Goal: Transaction & Acquisition: Obtain resource

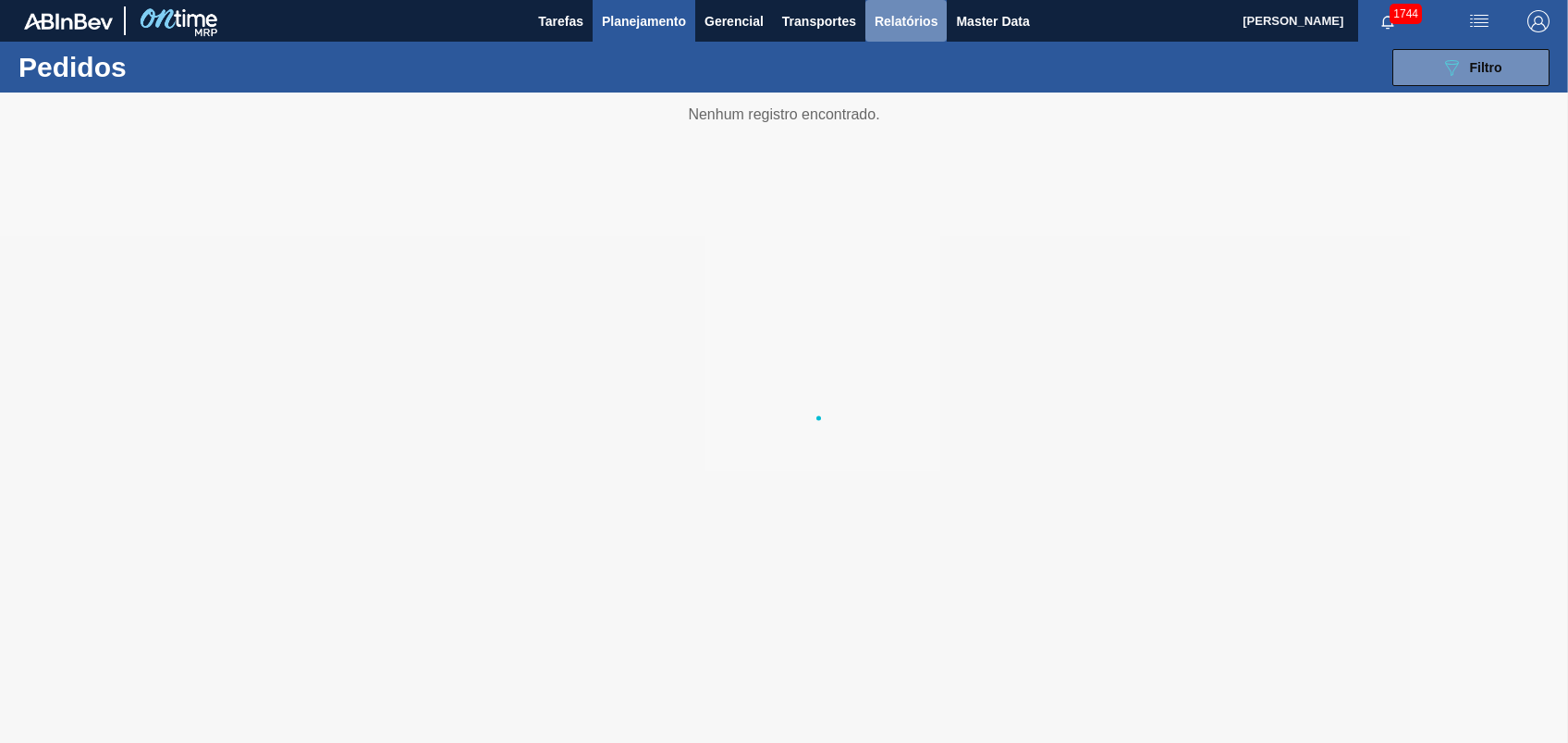
click at [917, 31] on span "Relatórios" at bounding box center [905, 21] width 63 height 22
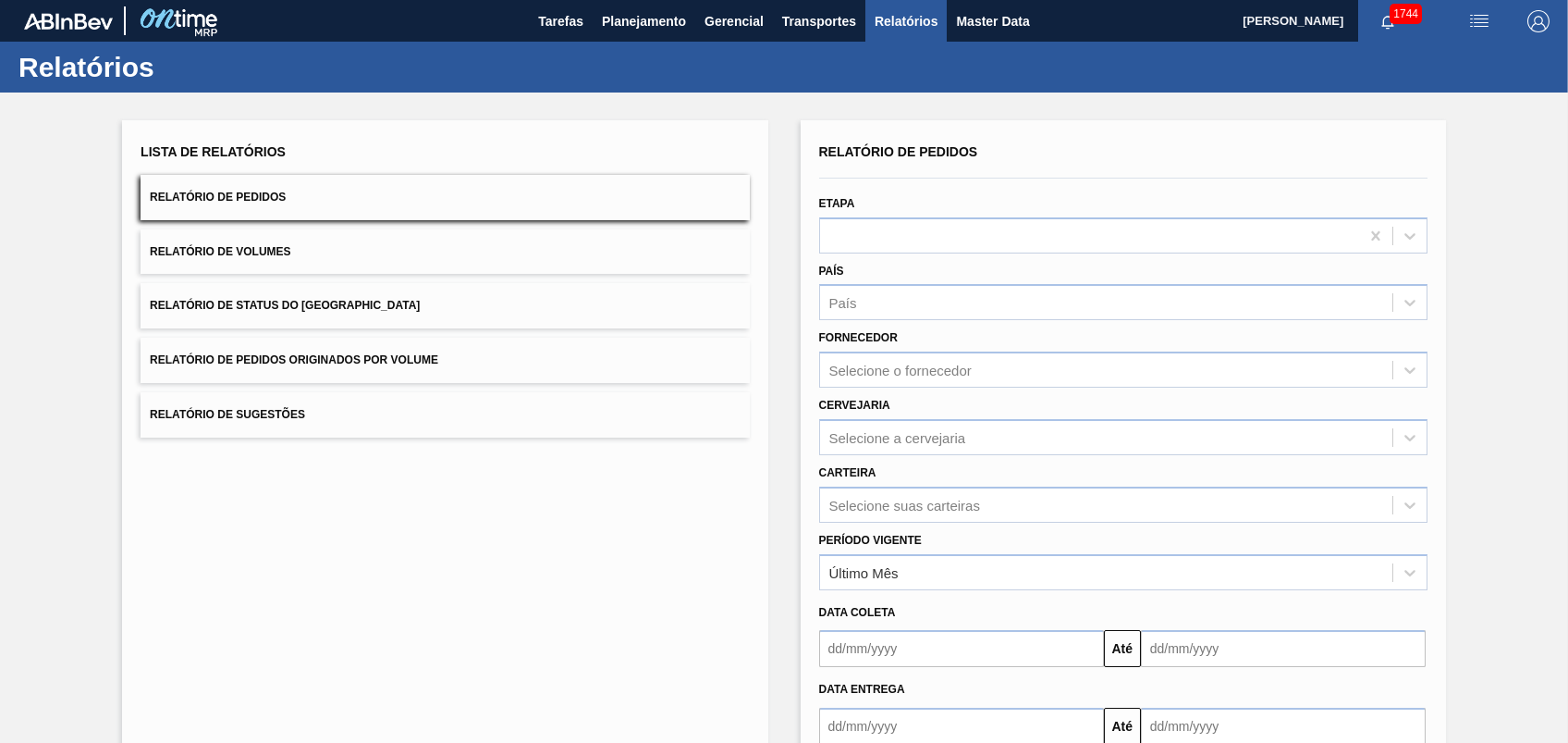
click at [264, 373] on button "Relatório de Pedidos Originados por Volume" at bounding box center [444, 359] width 608 height 45
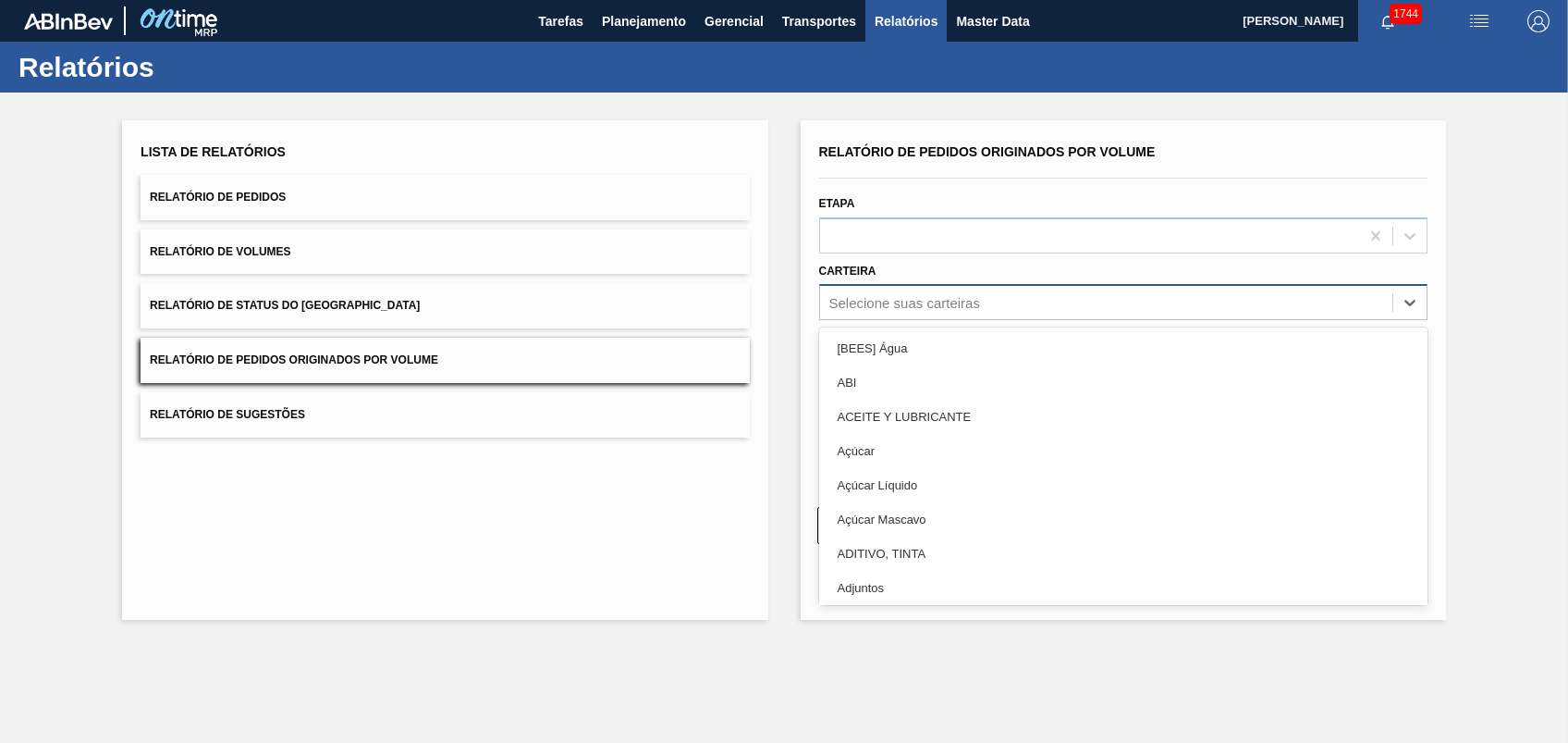
click at [868, 318] on div "Selecione suas carteiras" at bounding box center [1122, 302] width 608 height 36
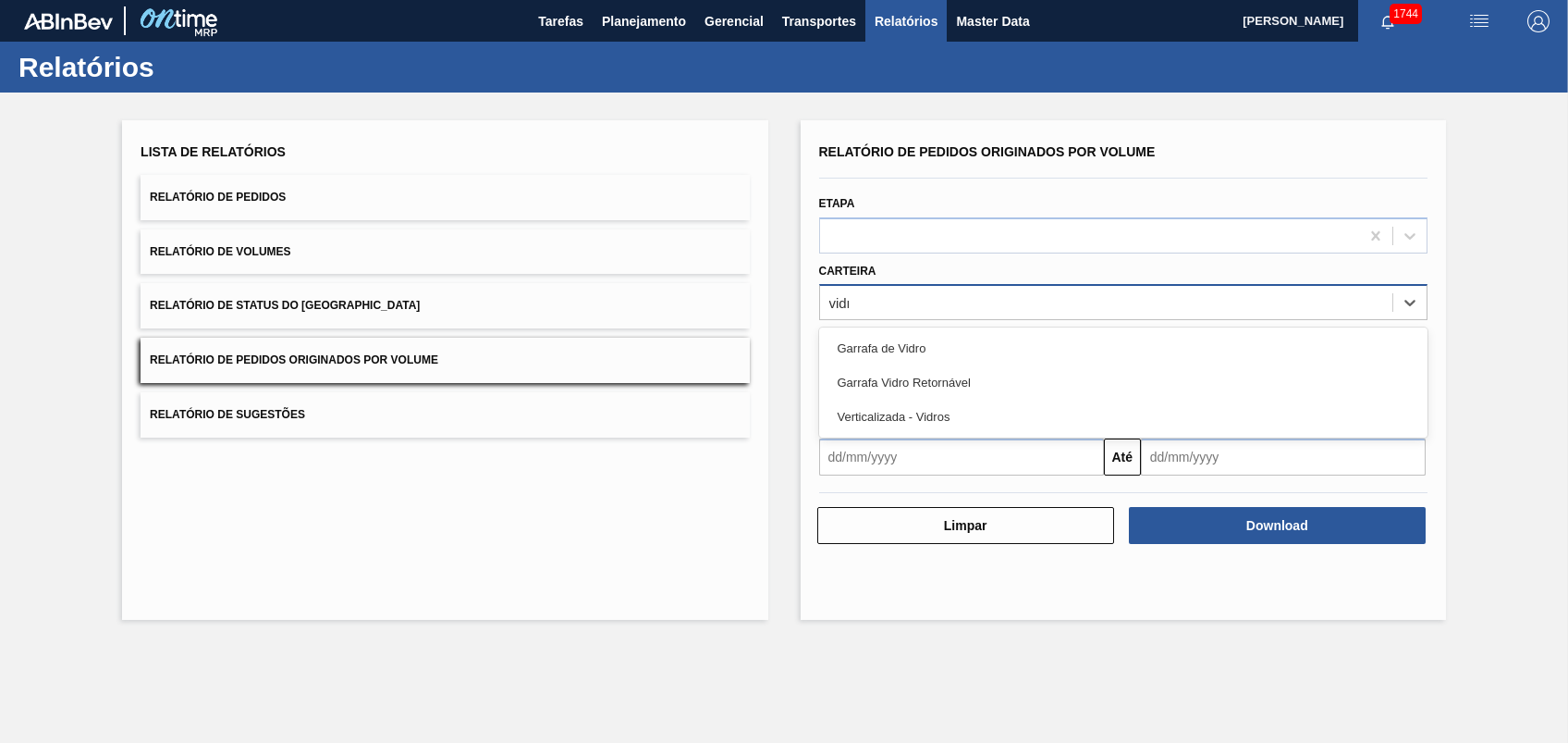
type input "vidro"
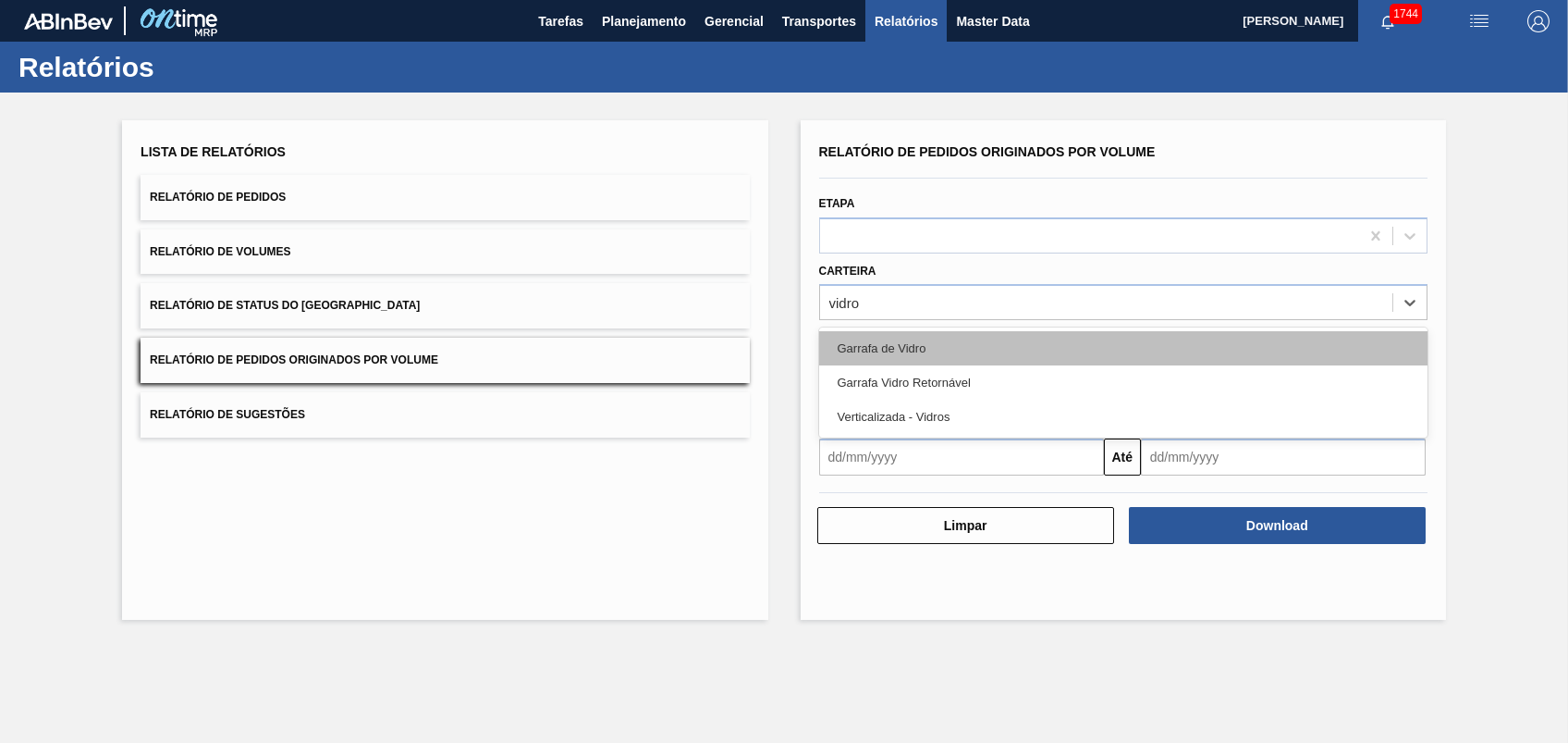
click at [921, 339] on div "Garrafa de Vidro" at bounding box center [1122, 349] width 608 height 35
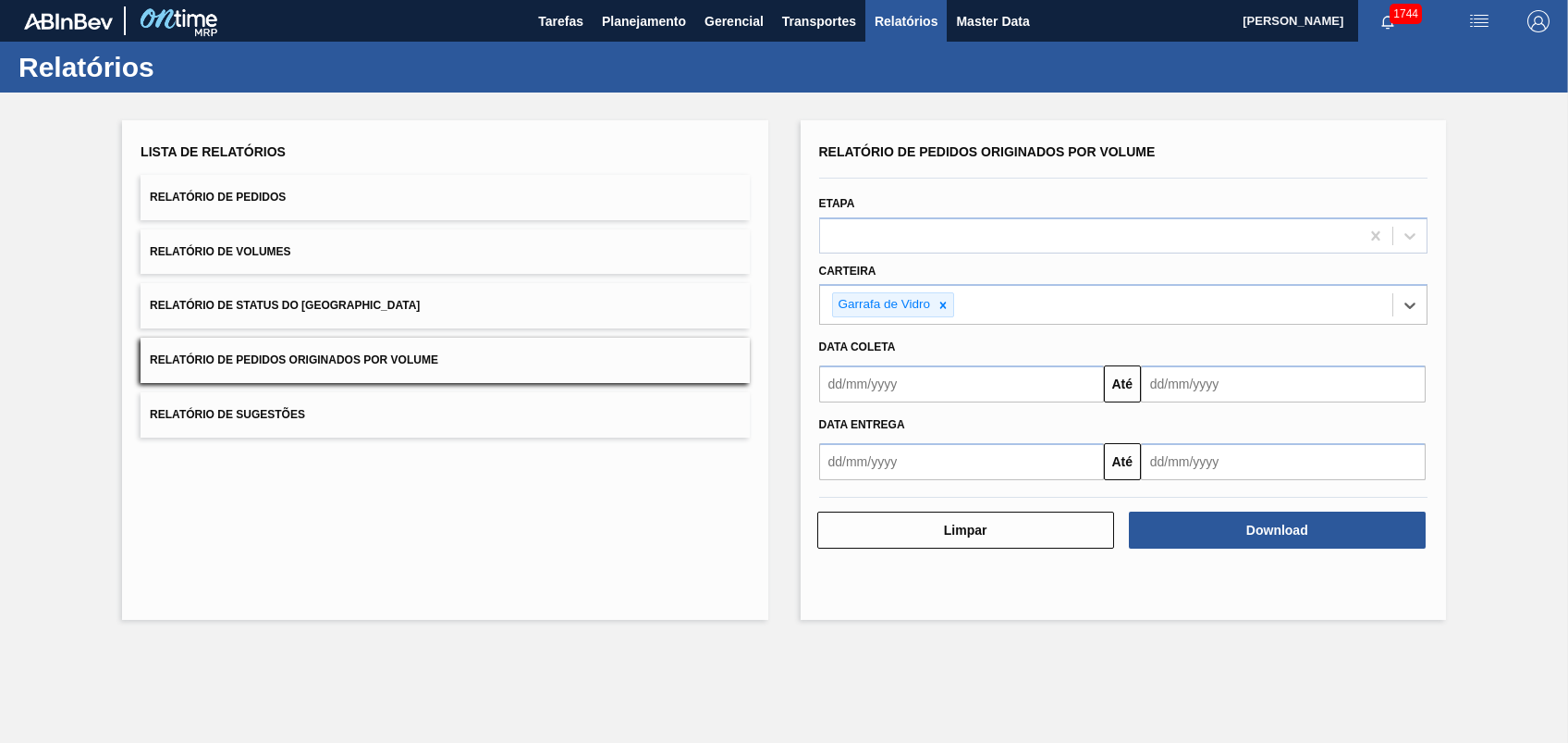
click at [905, 396] on input "text" at bounding box center [961, 384] width 285 height 37
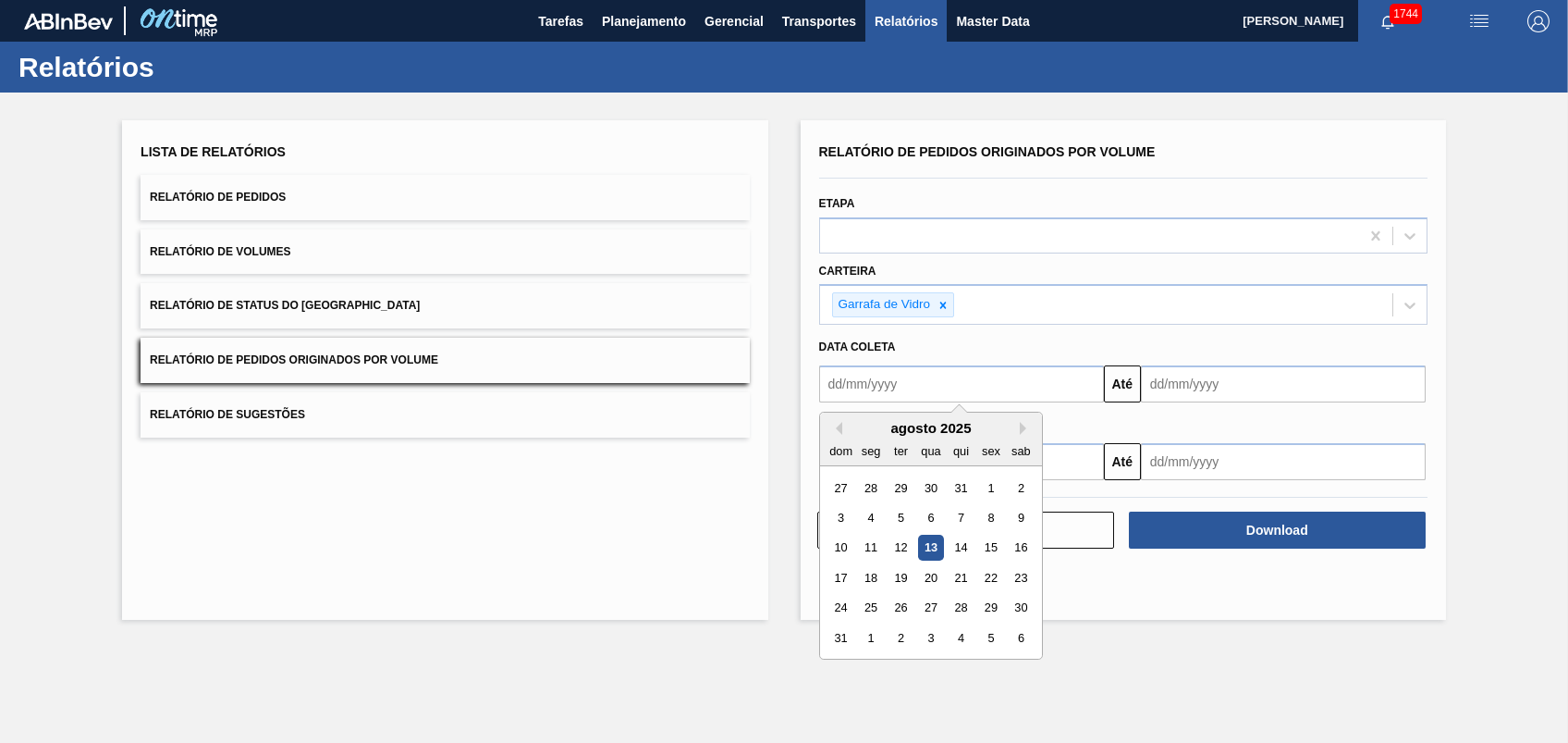
drag, startPoint x: 978, startPoint y: 489, endPoint x: 997, endPoint y: 482, distance: 20.2
click at [983, 486] on div "1" at bounding box center [990, 488] width 25 height 25
type input "[DATE]"
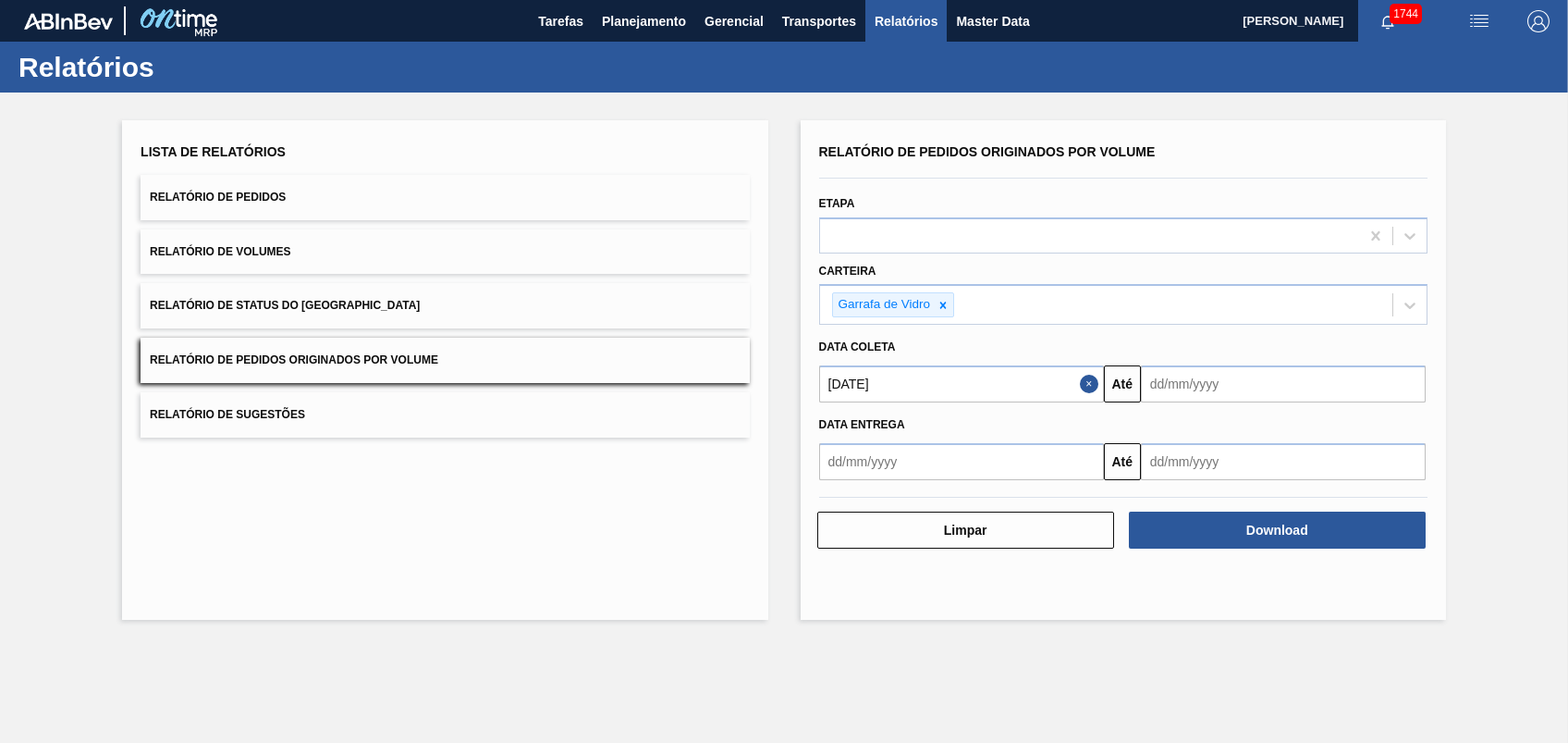
click at [1160, 400] on input "text" at bounding box center [1283, 384] width 285 height 37
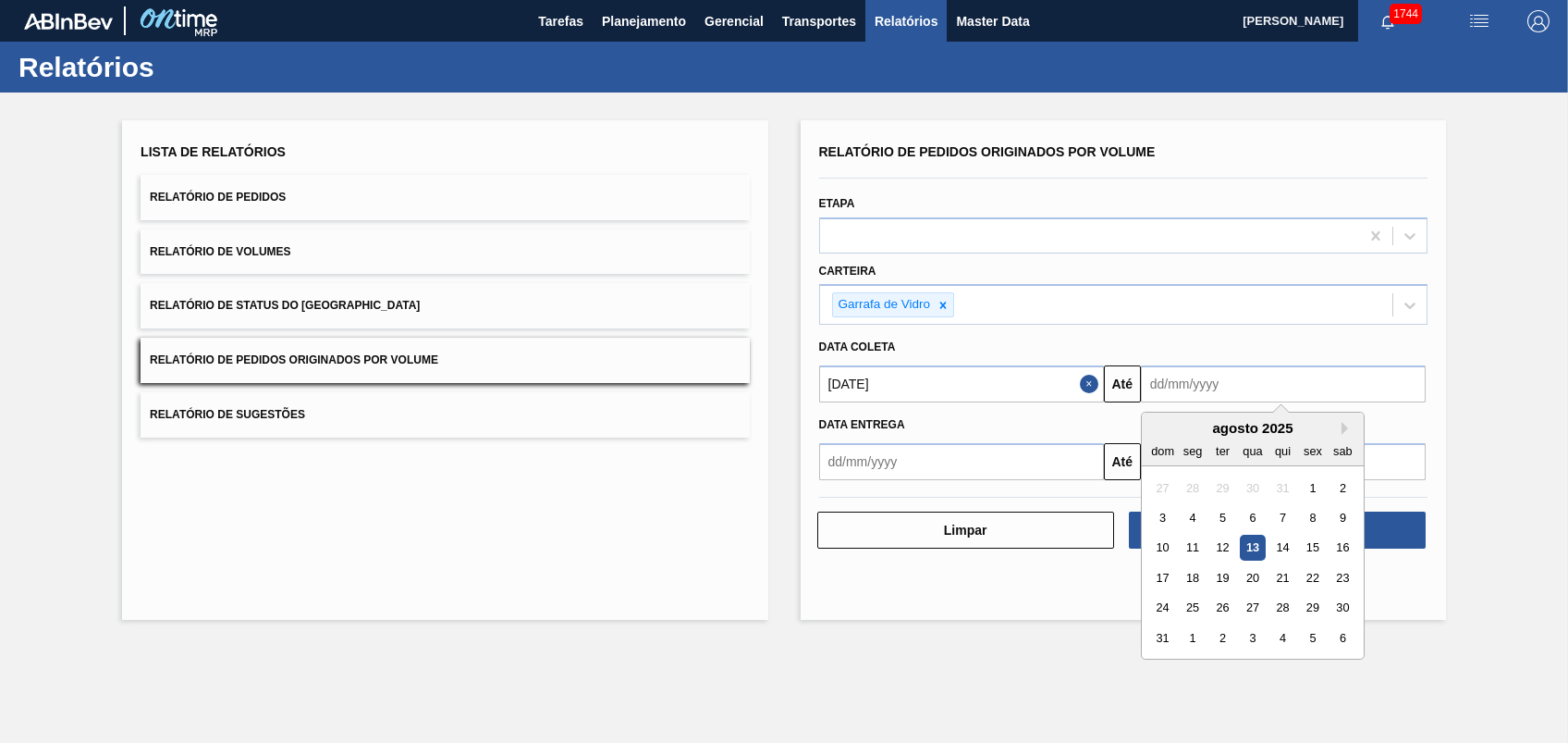
click at [1281, 550] on div "14" at bounding box center [1283, 548] width 25 height 25
type input "[DATE]"
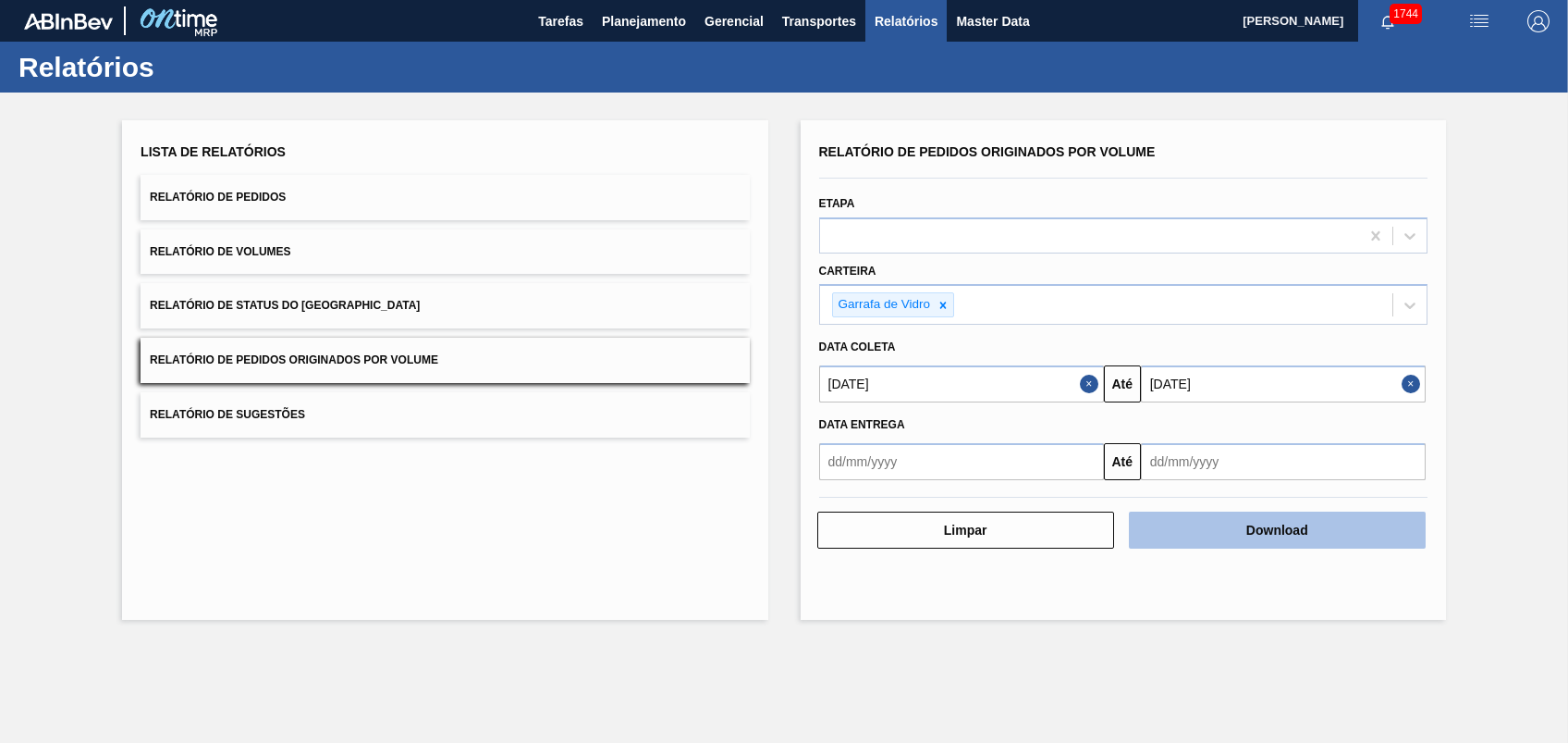
click at [1292, 535] on button "Download" at bounding box center [1277, 530] width 297 height 37
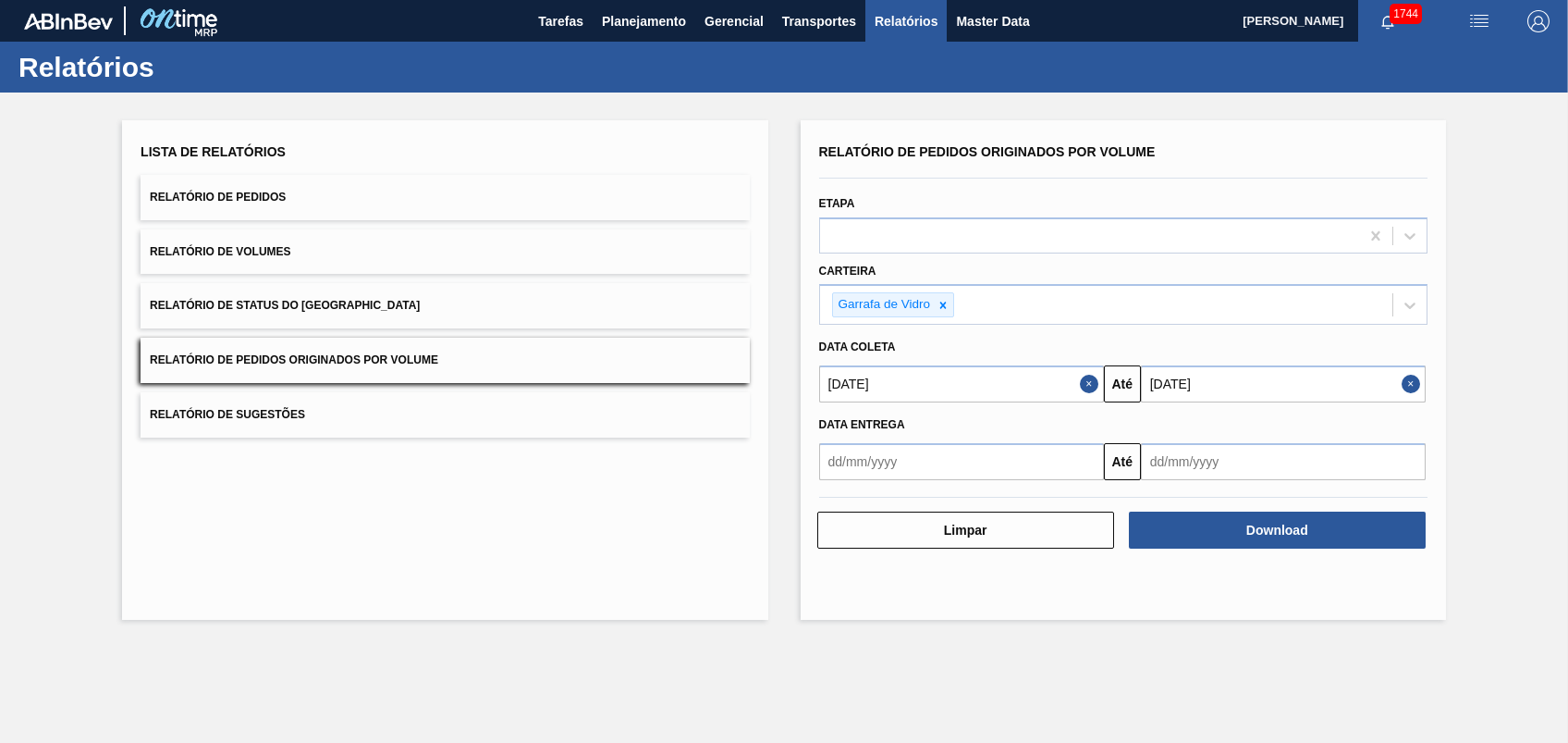
click at [589, 472] on div "Lista de Relatórios Relatório de Pedidos Relatório de Volumes Relatório de Stat…" at bounding box center [445, 370] width 645 height 499
click at [623, 39] on button "Planejamento" at bounding box center [643, 20] width 103 height 41
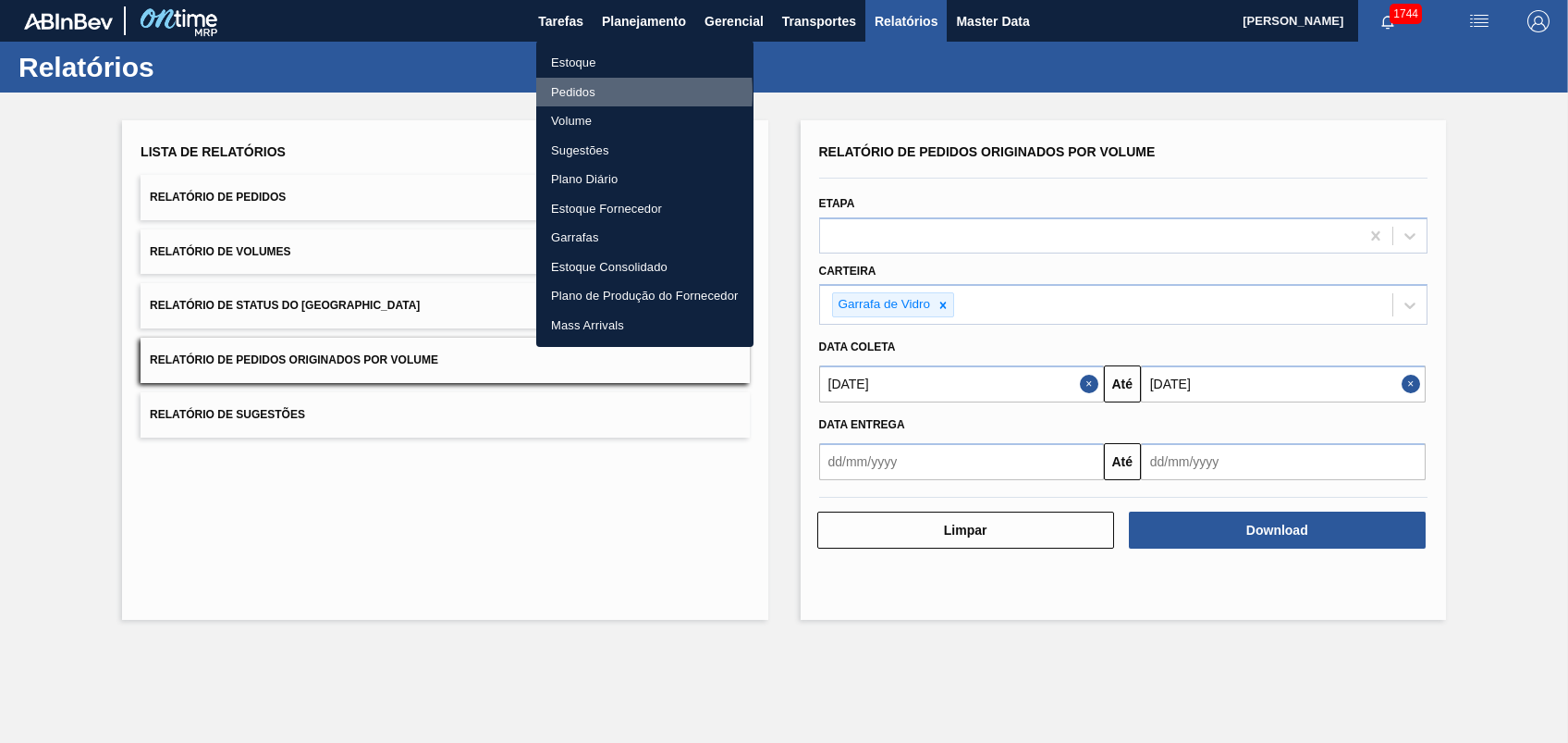
click at [570, 93] on li "Pedidos" at bounding box center [645, 93] width 218 height 30
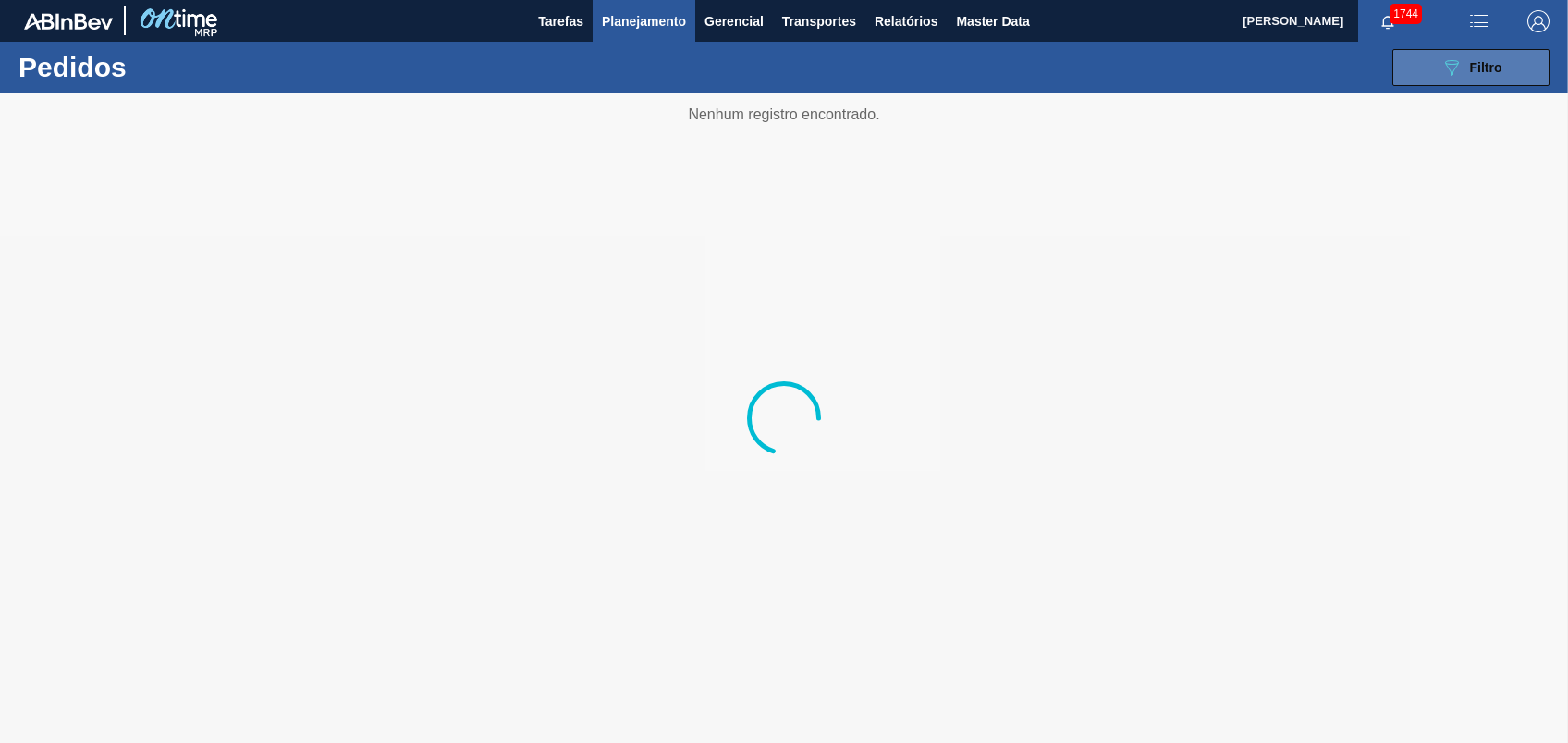
click at [1398, 84] on button "089F7B8B-B2A5-4AFE-B5C0-19BA573D28AC Filtro" at bounding box center [1470, 67] width 157 height 37
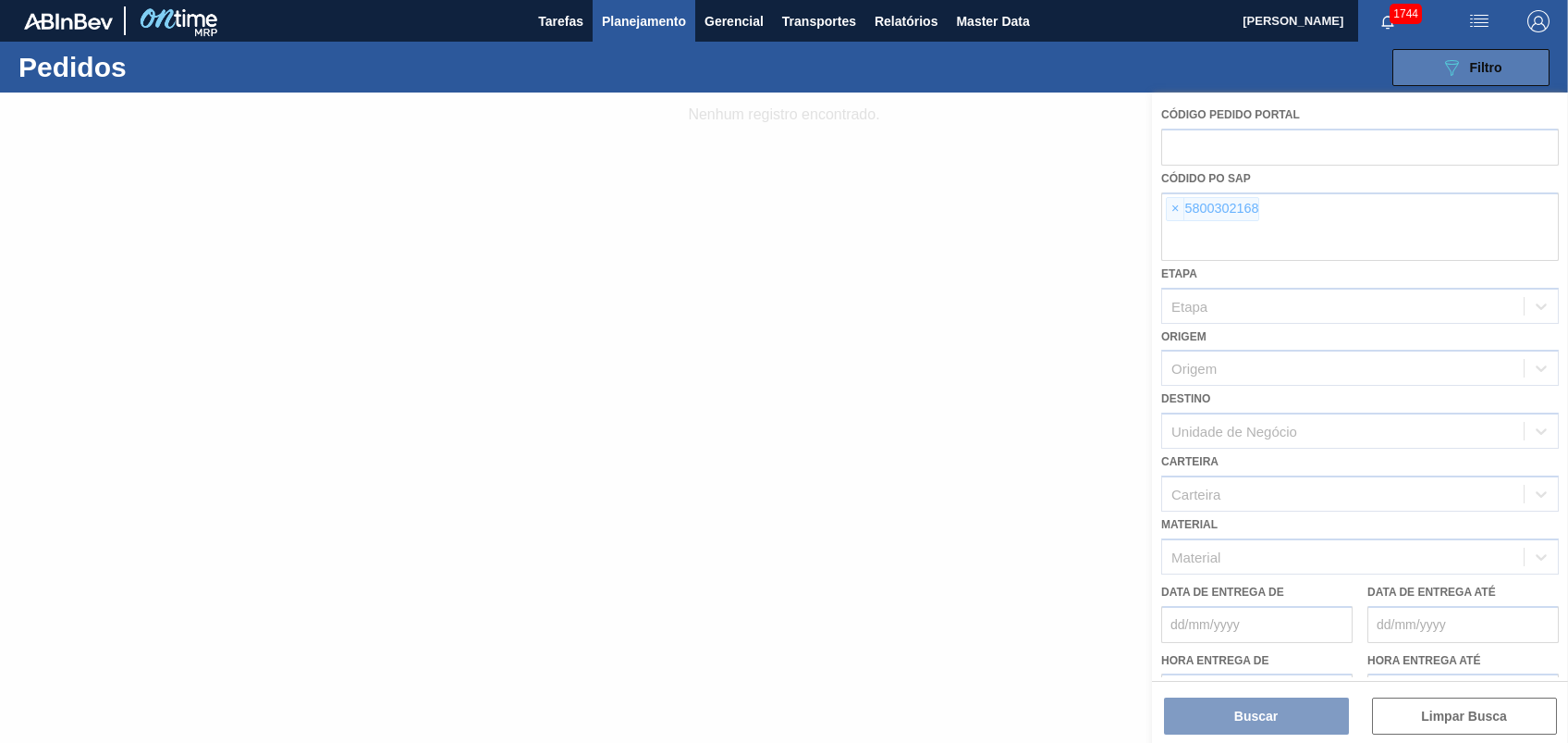
click at [1428, 67] on button "089F7B8B-B2A5-4AFE-B5C0-19BA573D28AC Filtro" at bounding box center [1470, 67] width 157 height 37
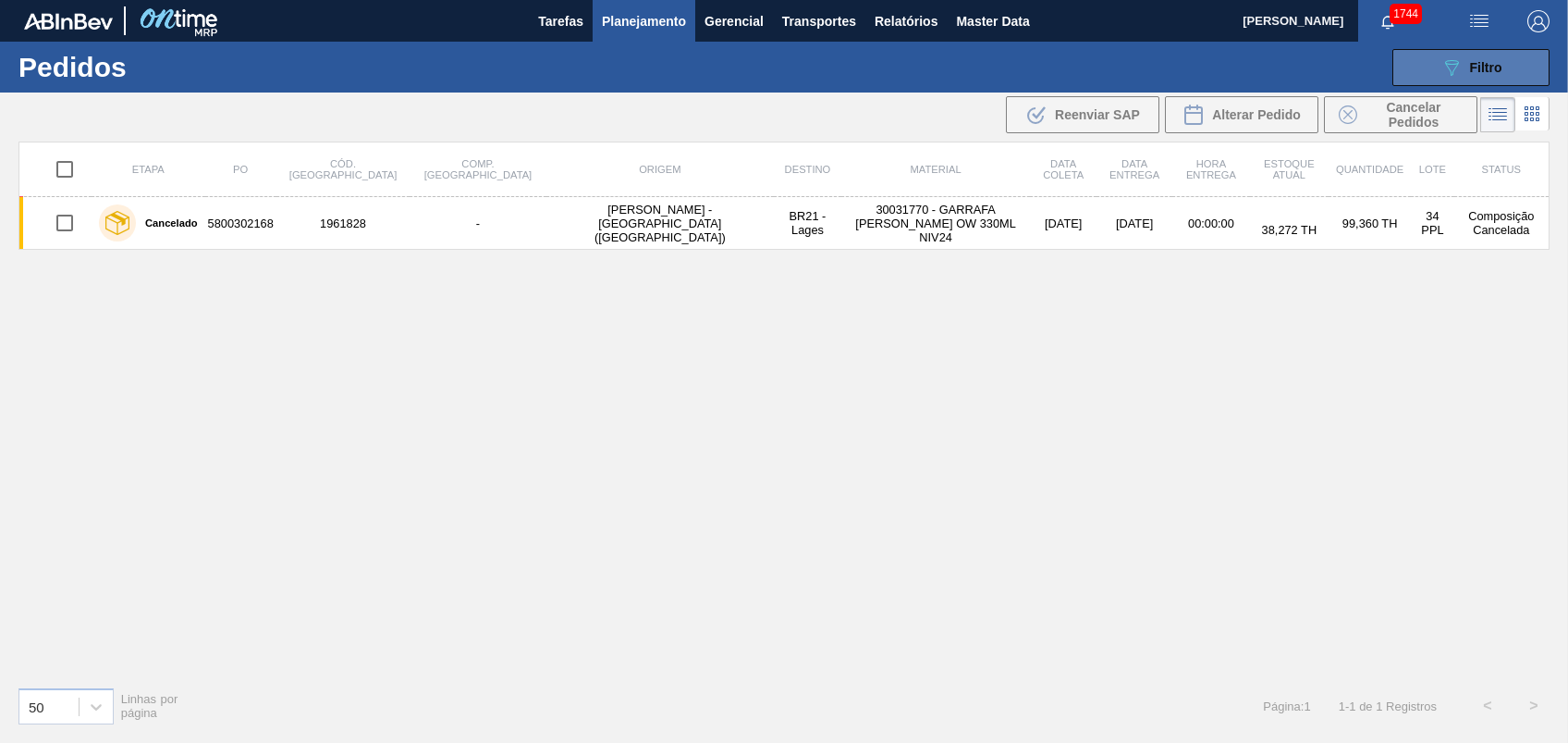
click at [1462, 66] on div "089F7B8B-B2A5-4AFE-B5C0-19BA573D28AC Filtro" at bounding box center [1471, 67] width 62 height 22
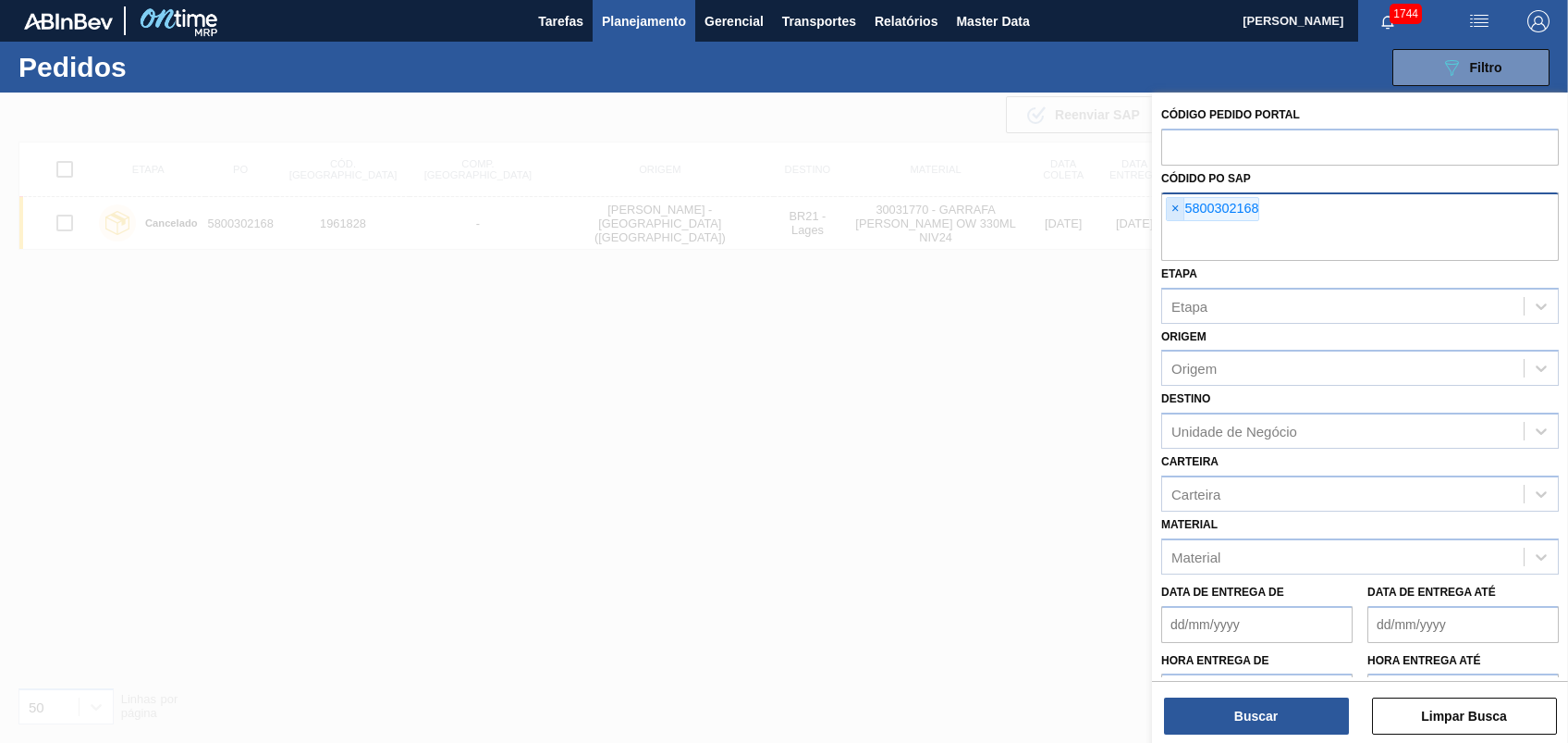
click at [1166, 201] on span "×" at bounding box center [1175, 208] width 17 height 22
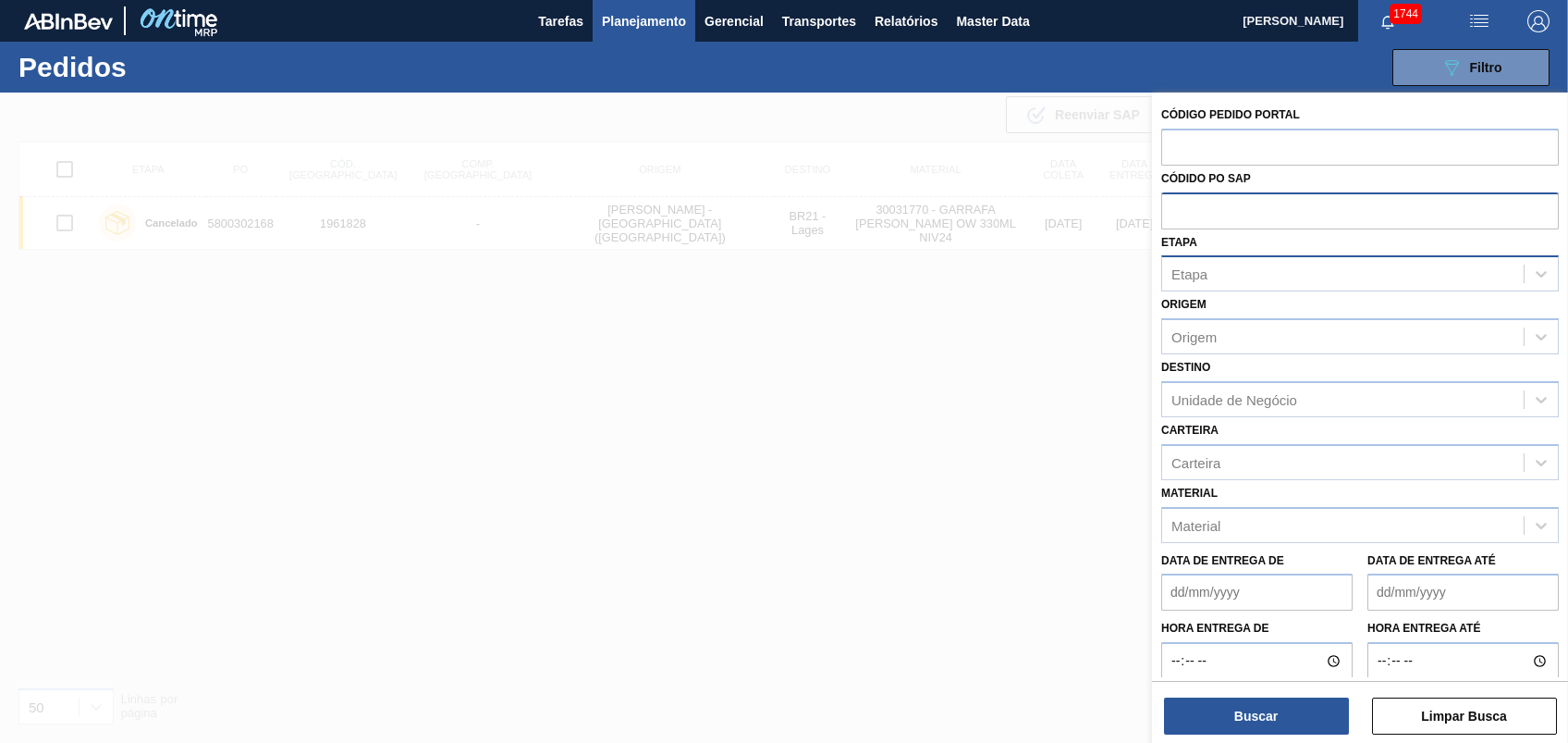
paste input "text"
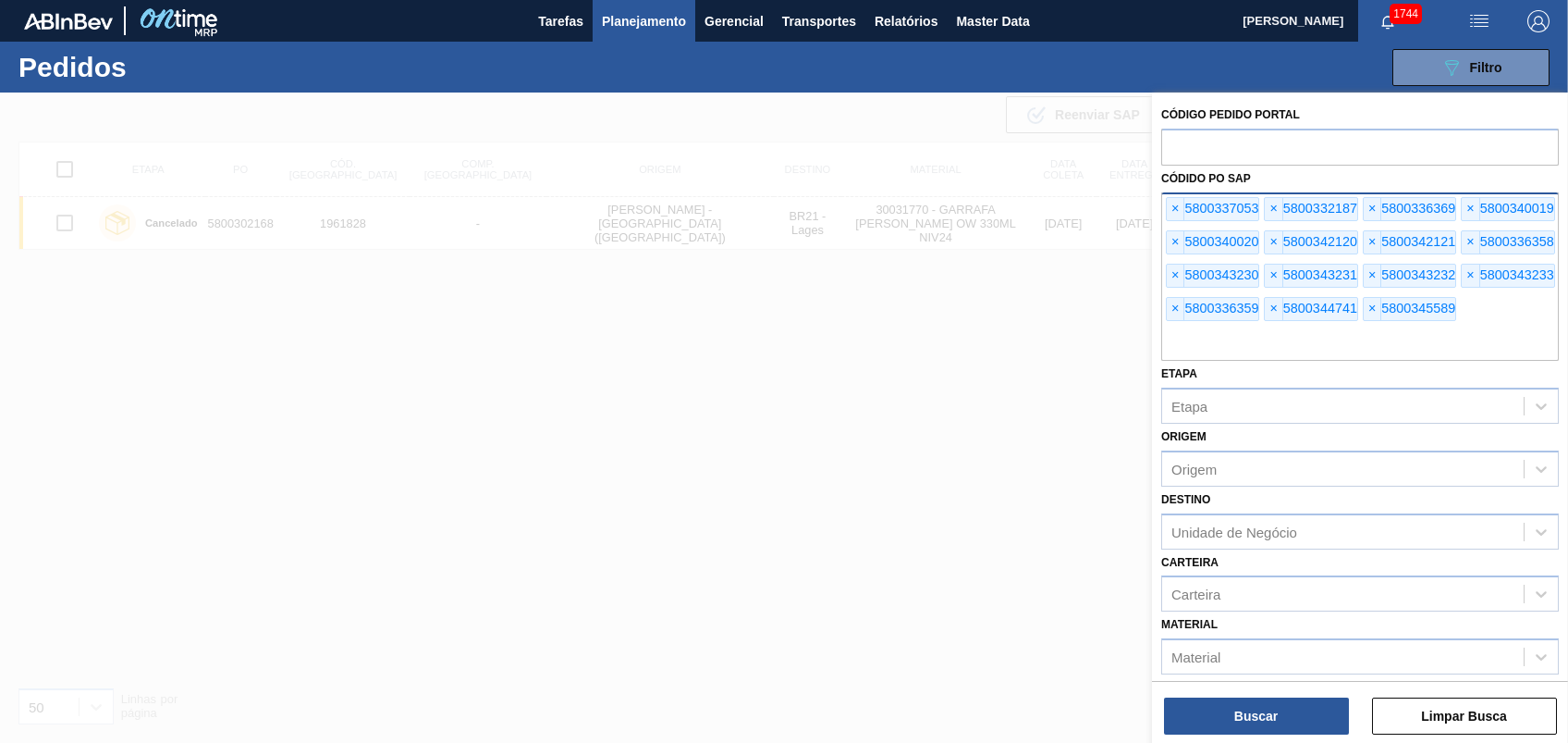
drag, startPoint x: 1248, startPoint y: 703, endPoint x: 1255, endPoint y: 695, distance: 10.6
click at [1251, 698] on button "Buscar" at bounding box center [1256, 716] width 185 height 37
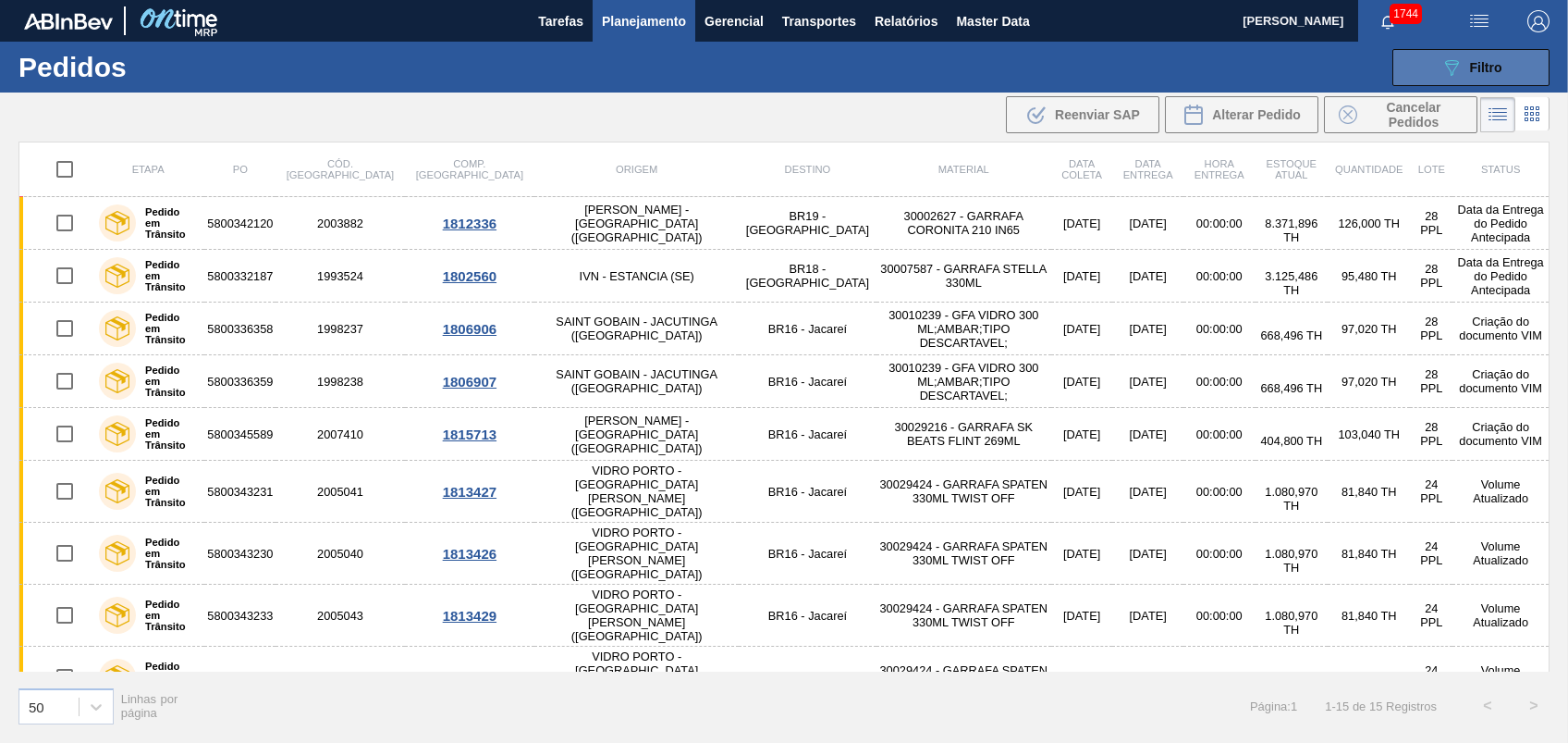
click at [1471, 68] on span "Filtro" at bounding box center [1486, 66] width 33 height 14
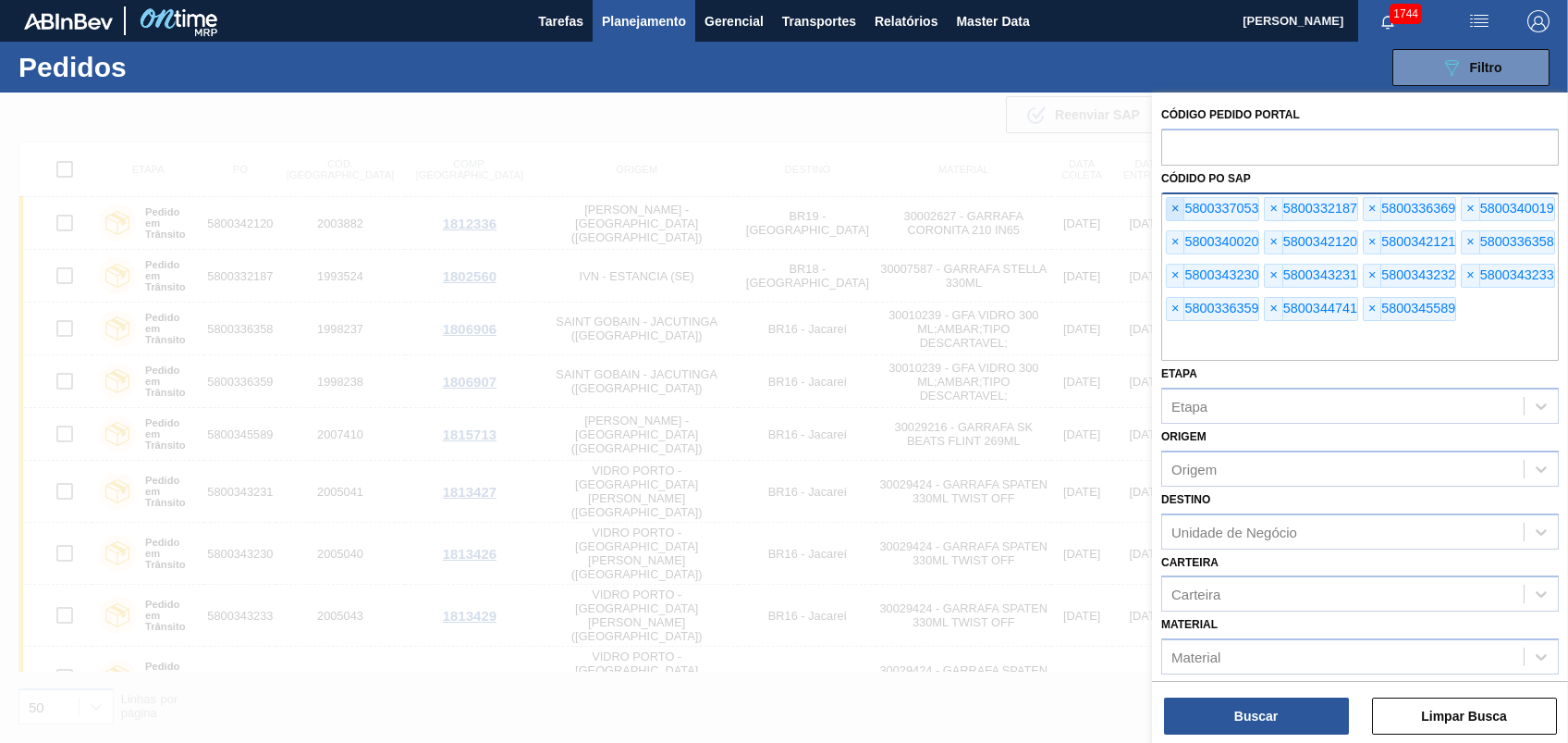
click at [1176, 207] on span "×" at bounding box center [1175, 208] width 17 height 22
click at [1174, 203] on span "×" at bounding box center [1175, 208] width 17 height 22
click at [1172, 202] on span "×" at bounding box center [1175, 208] width 17 height 22
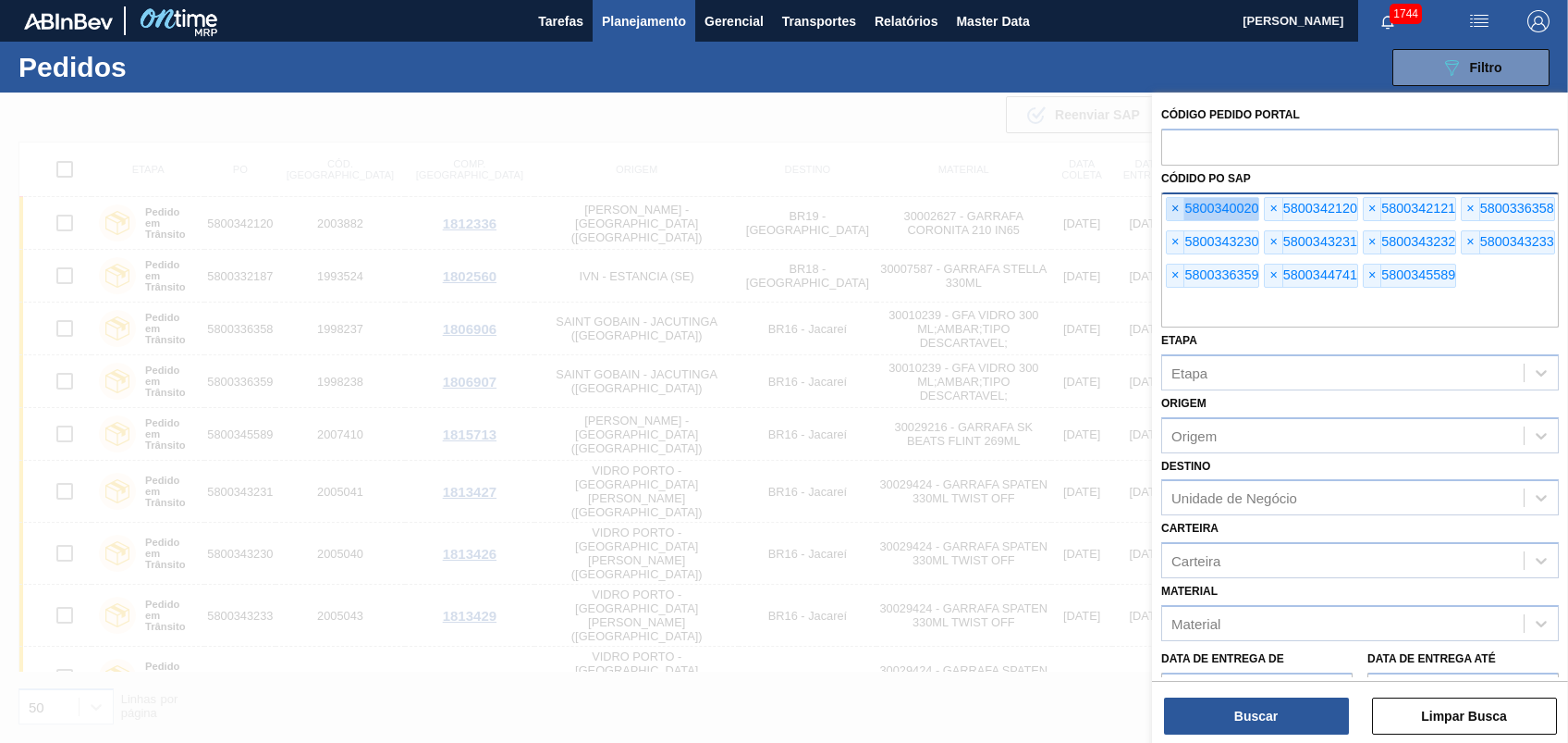
click at [1172, 202] on span "×" at bounding box center [1175, 208] width 17 height 22
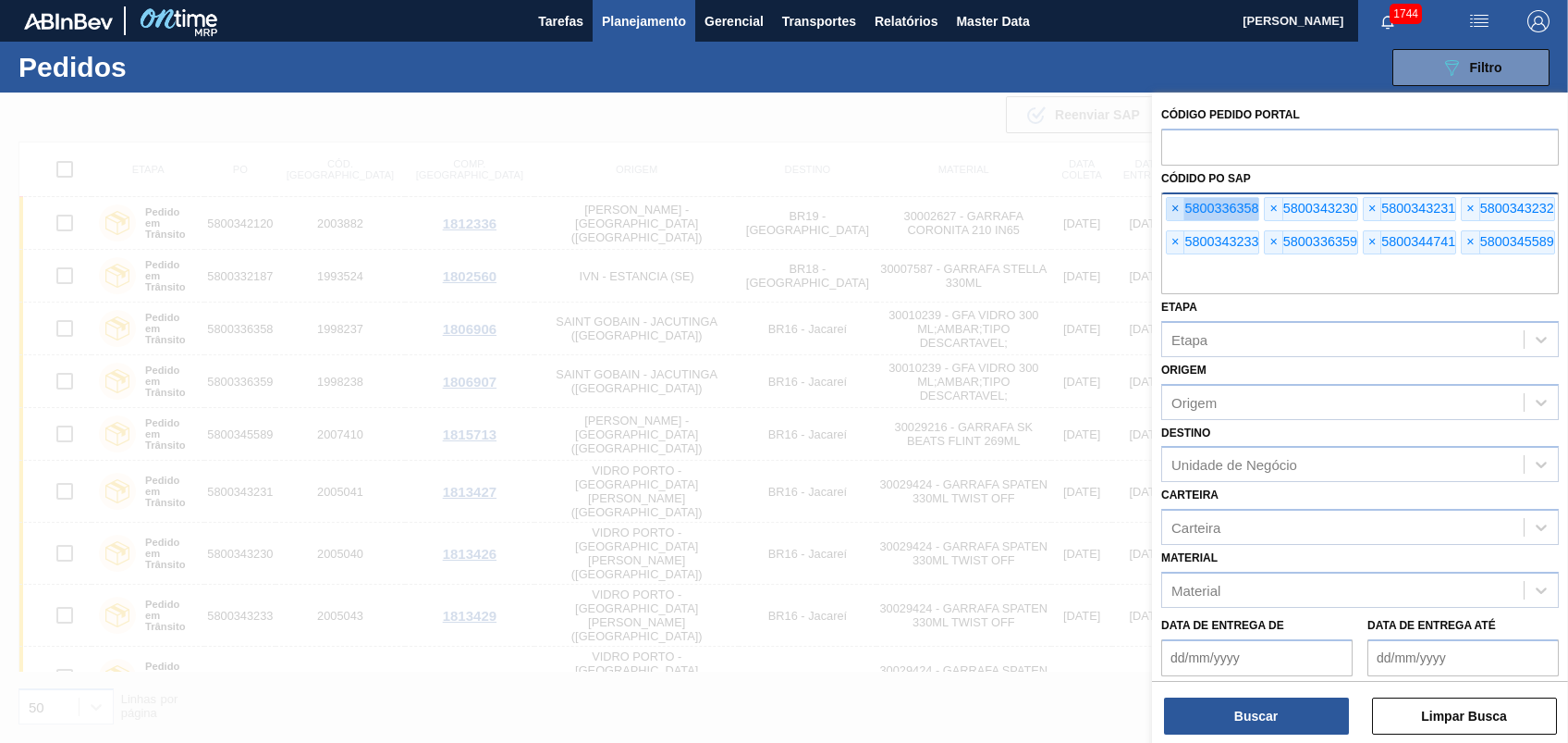
click at [1172, 202] on span "×" at bounding box center [1175, 208] width 17 height 22
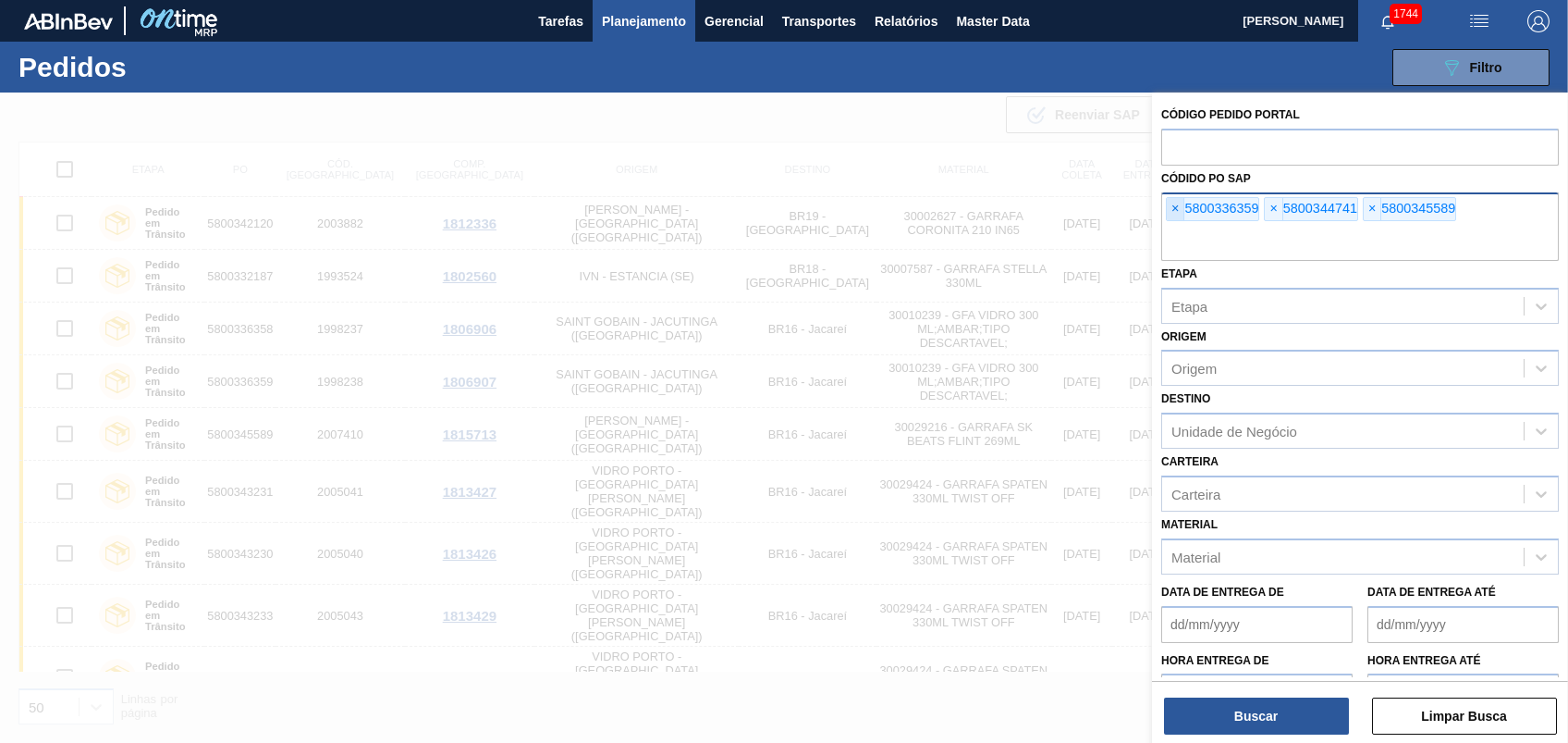
click at [1172, 202] on span "×" at bounding box center [1175, 208] width 17 height 22
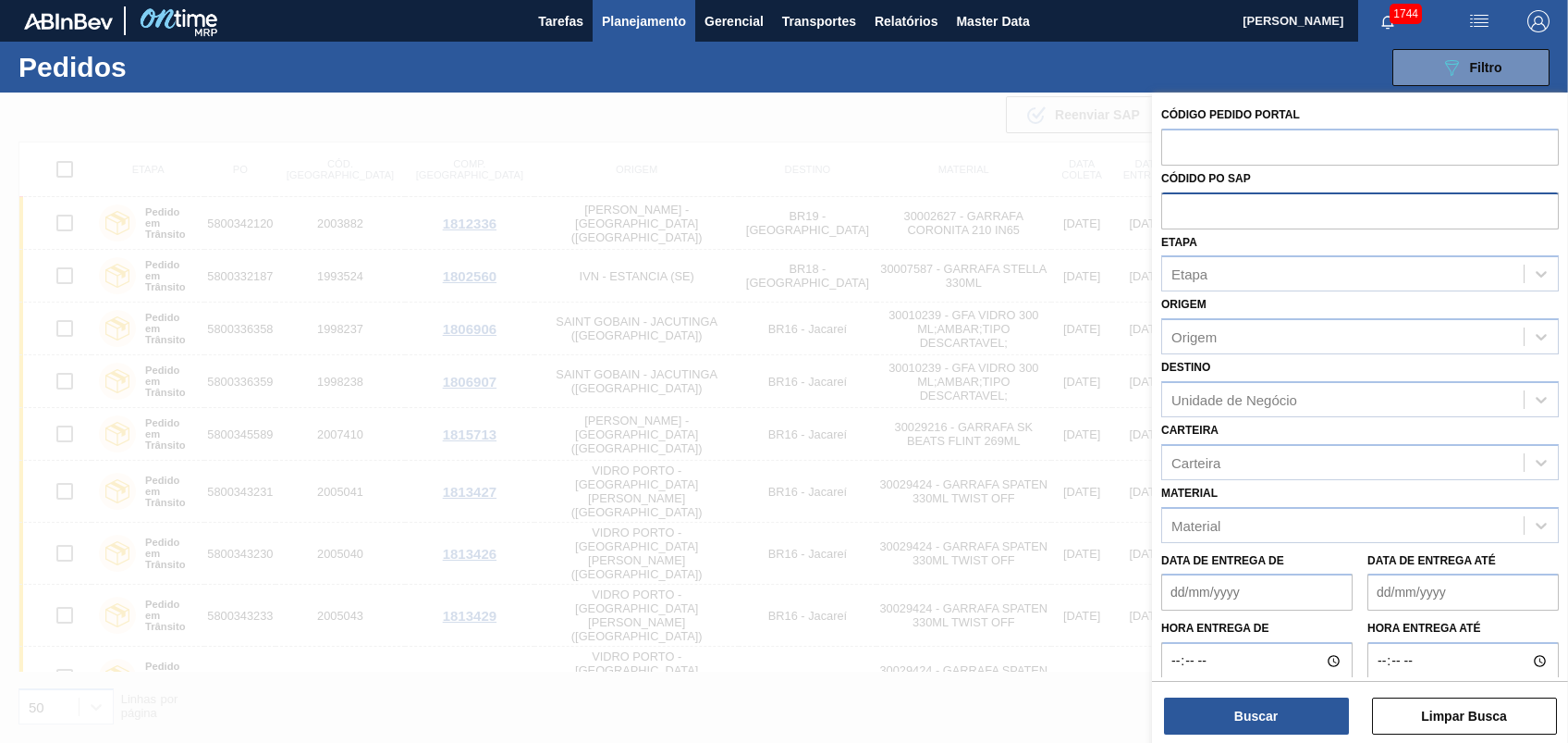
click at [1172, 202] on input "text" at bounding box center [1359, 210] width 398 height 35
paste input "text"
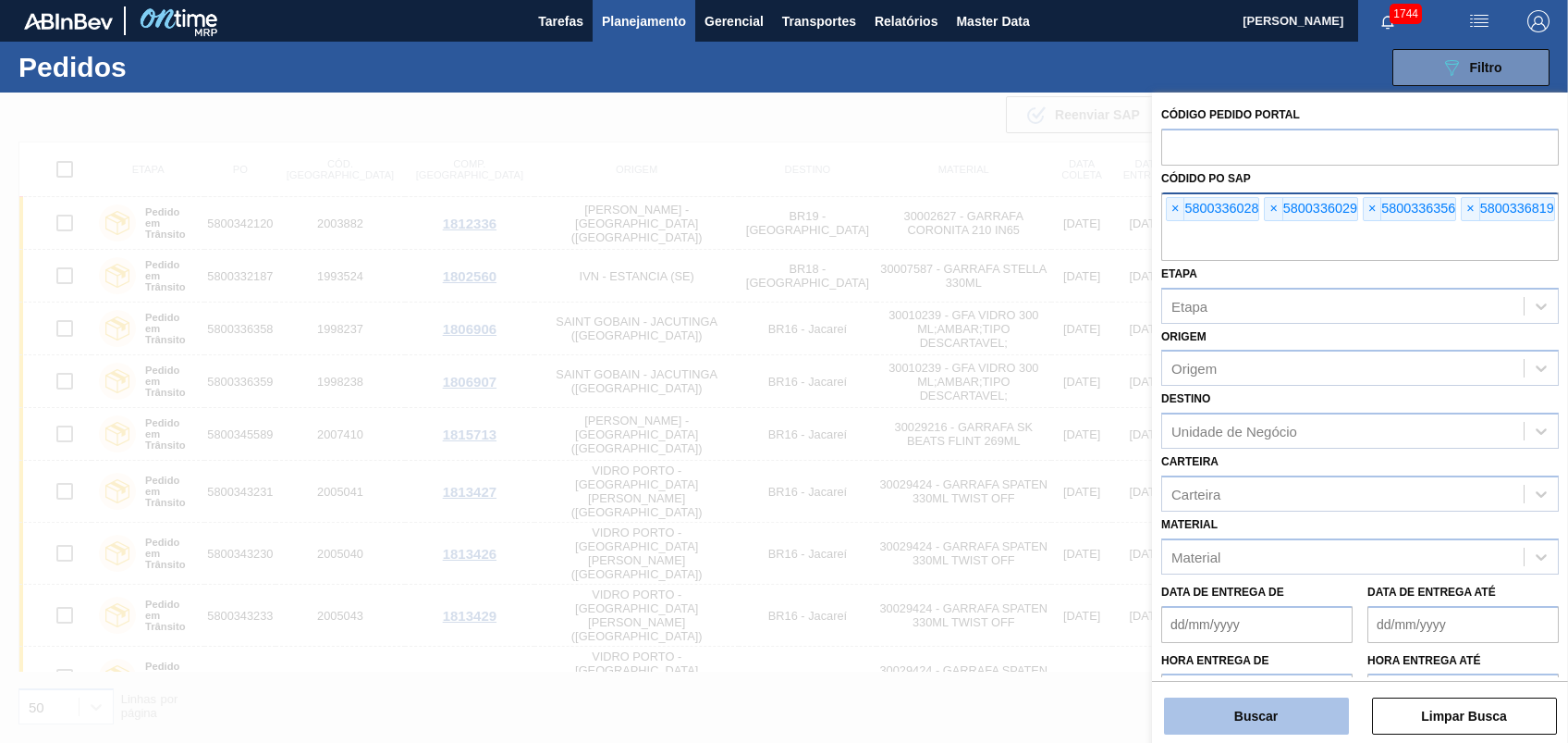
click at [1280, 730] on button "Buscar" at bounding box center [1256, 716] width 185 height 37
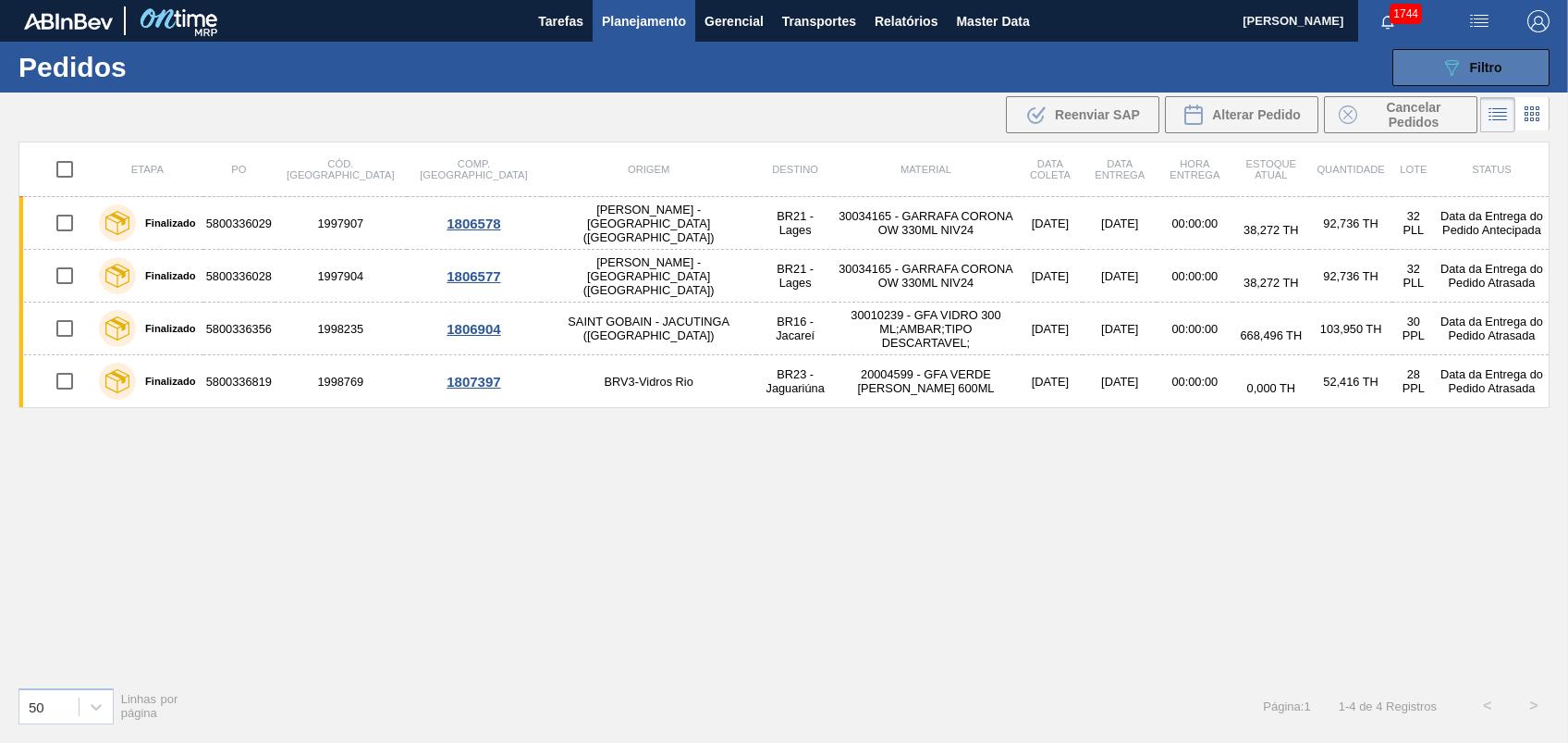
click at [1479, 51] on button "089F7B8B-B2A5-4AFE-B5C0-19BA573D28AC Filtro" at bounding box center [1470, 67] width 157 height 37
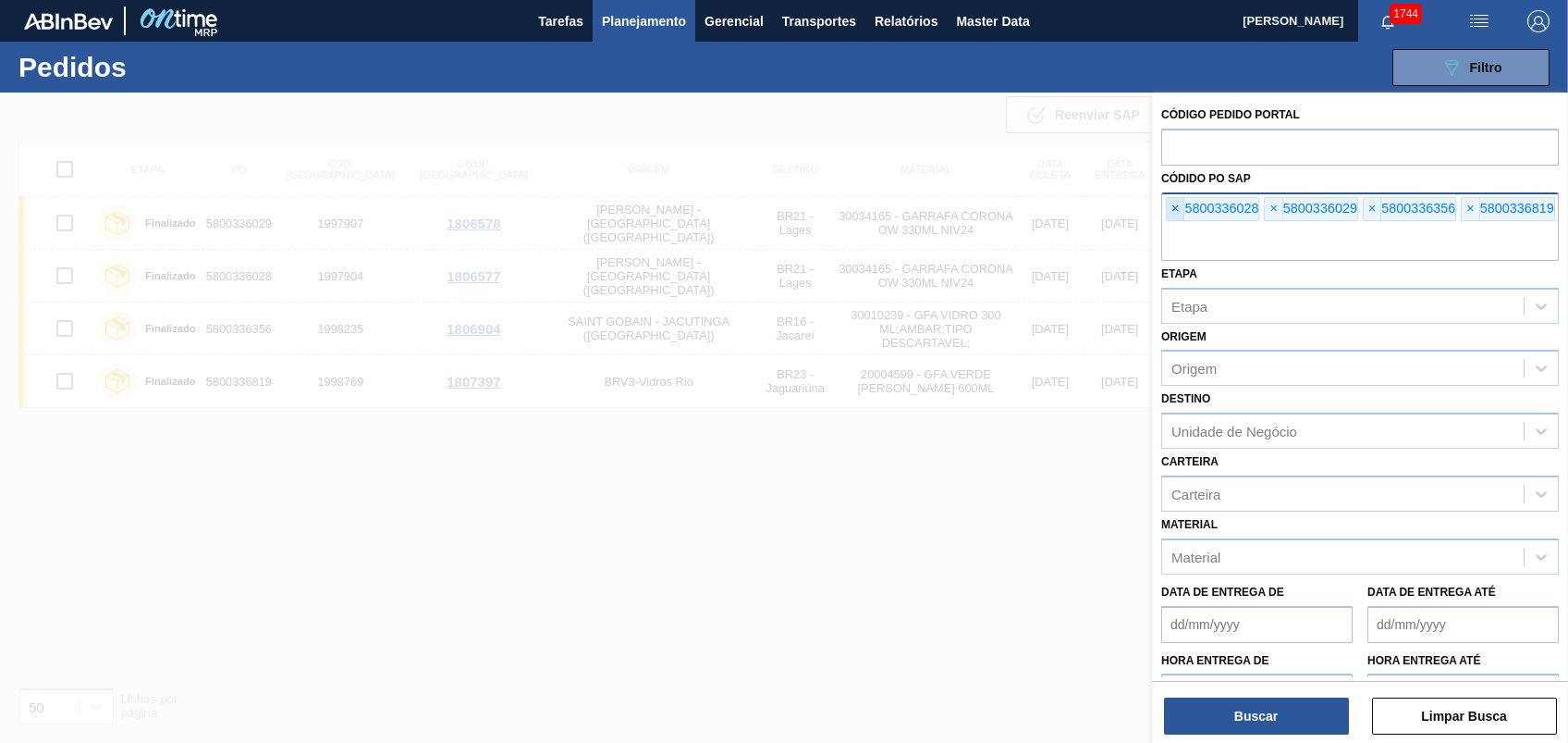
click at [1166, 200] on span "×" at bounding box center [1175, 208] width 17 height 22
paste input "5800342044"
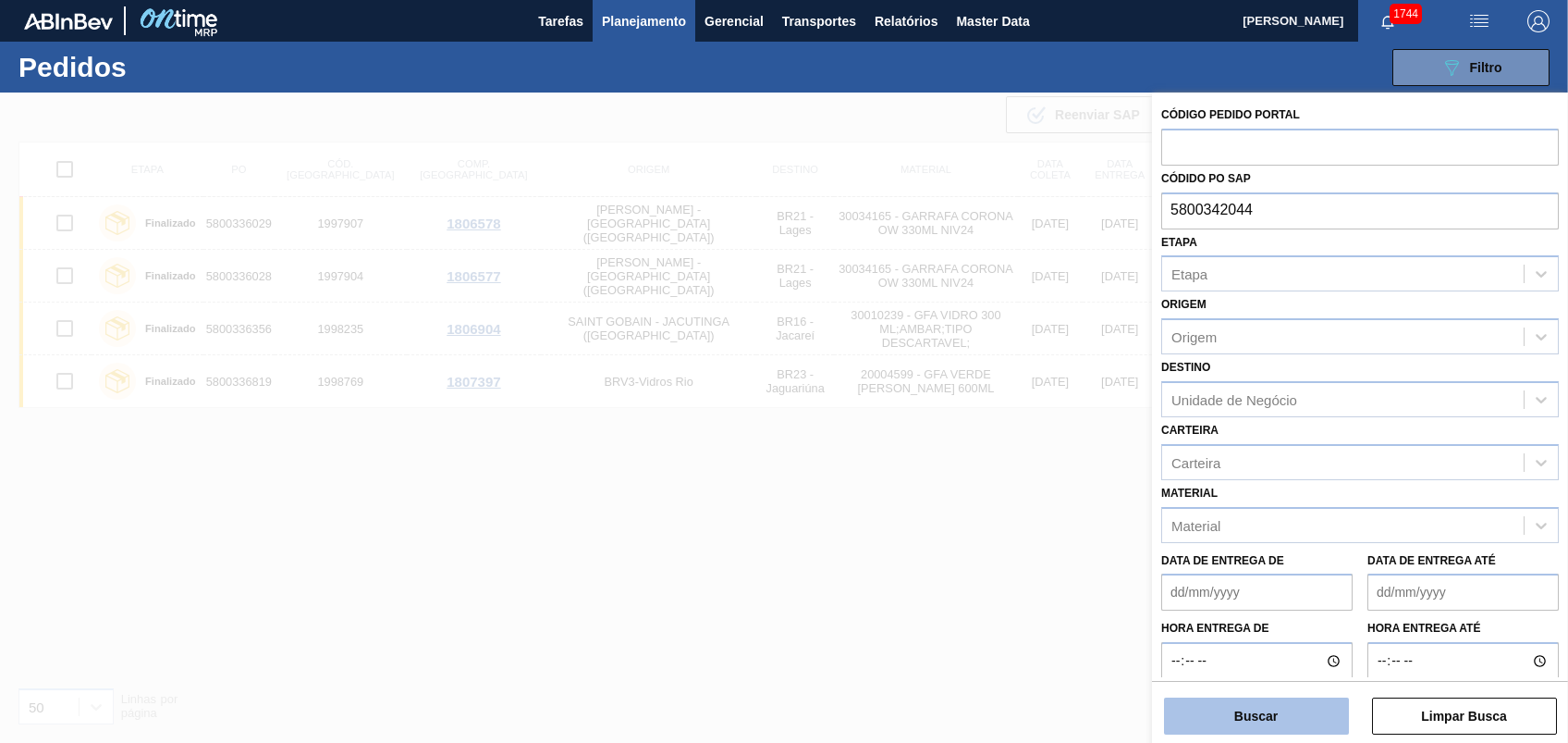
type input "5800342044"
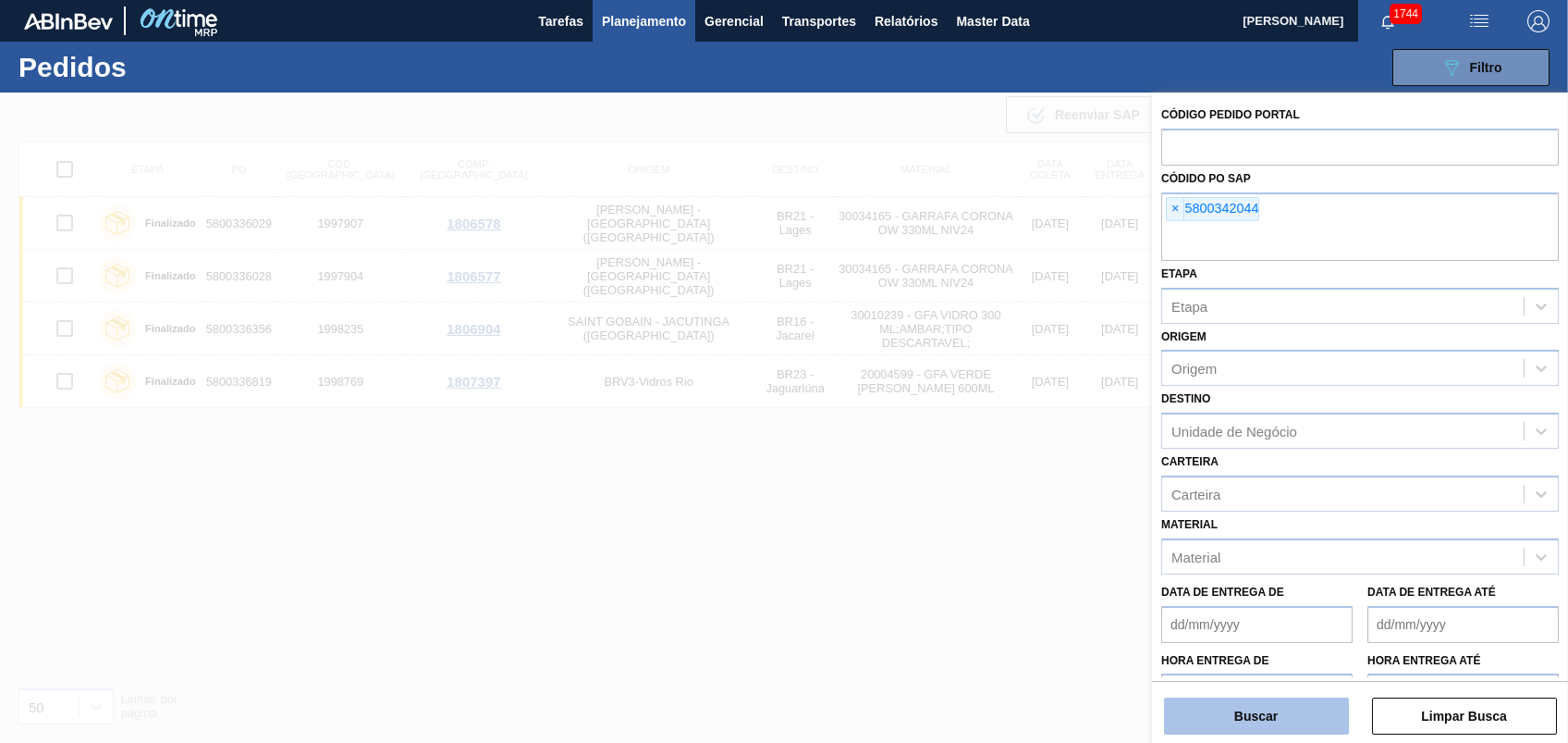
click at [1262, 704] on button "Buscar" at bounding box center [1256, 716] width 185 height 37
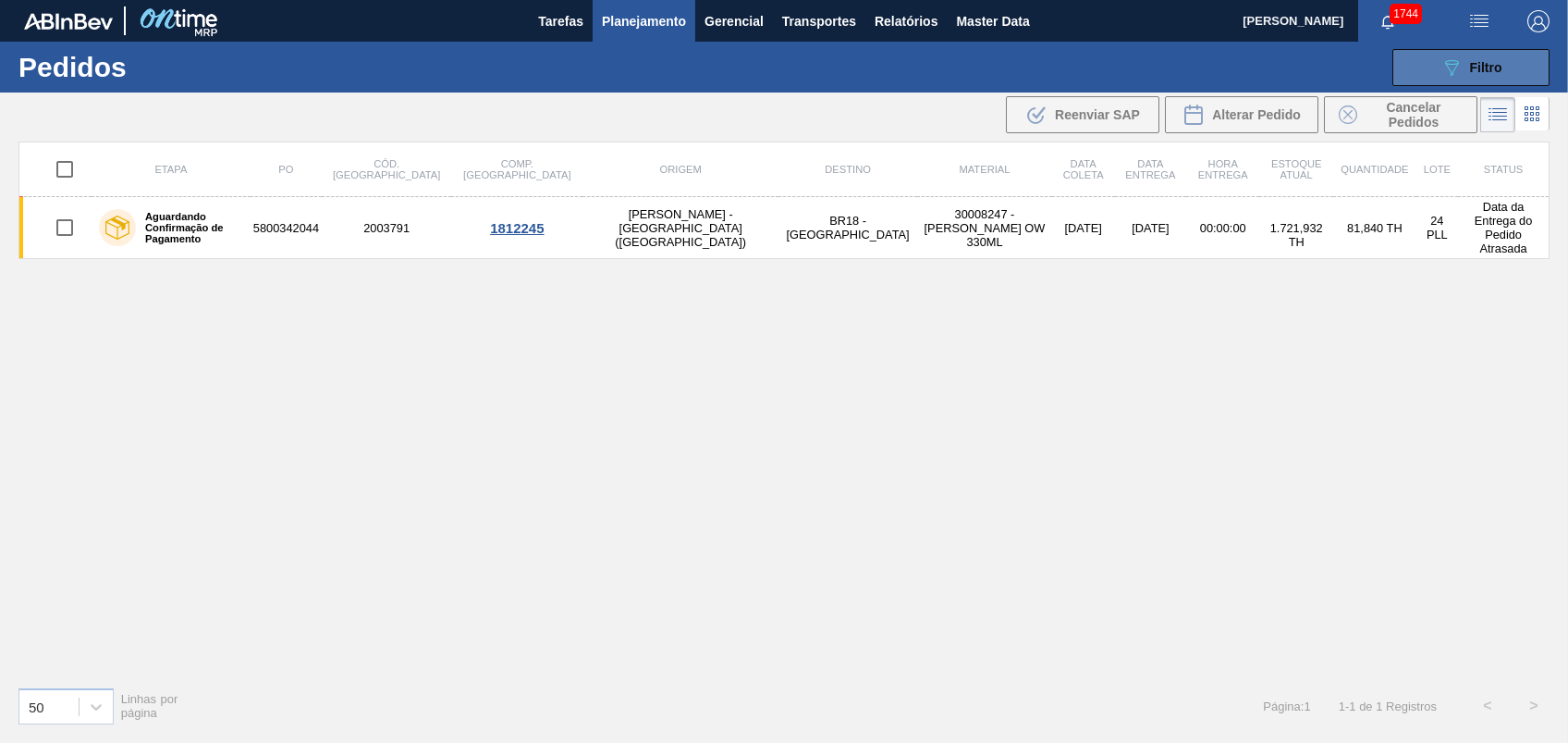
click at [1446, 66] on icon "089F7B8B-B2A5-4AFE-B5C0-19BA573D28AC" at bounding box center [1450, 67] width 22 height 22
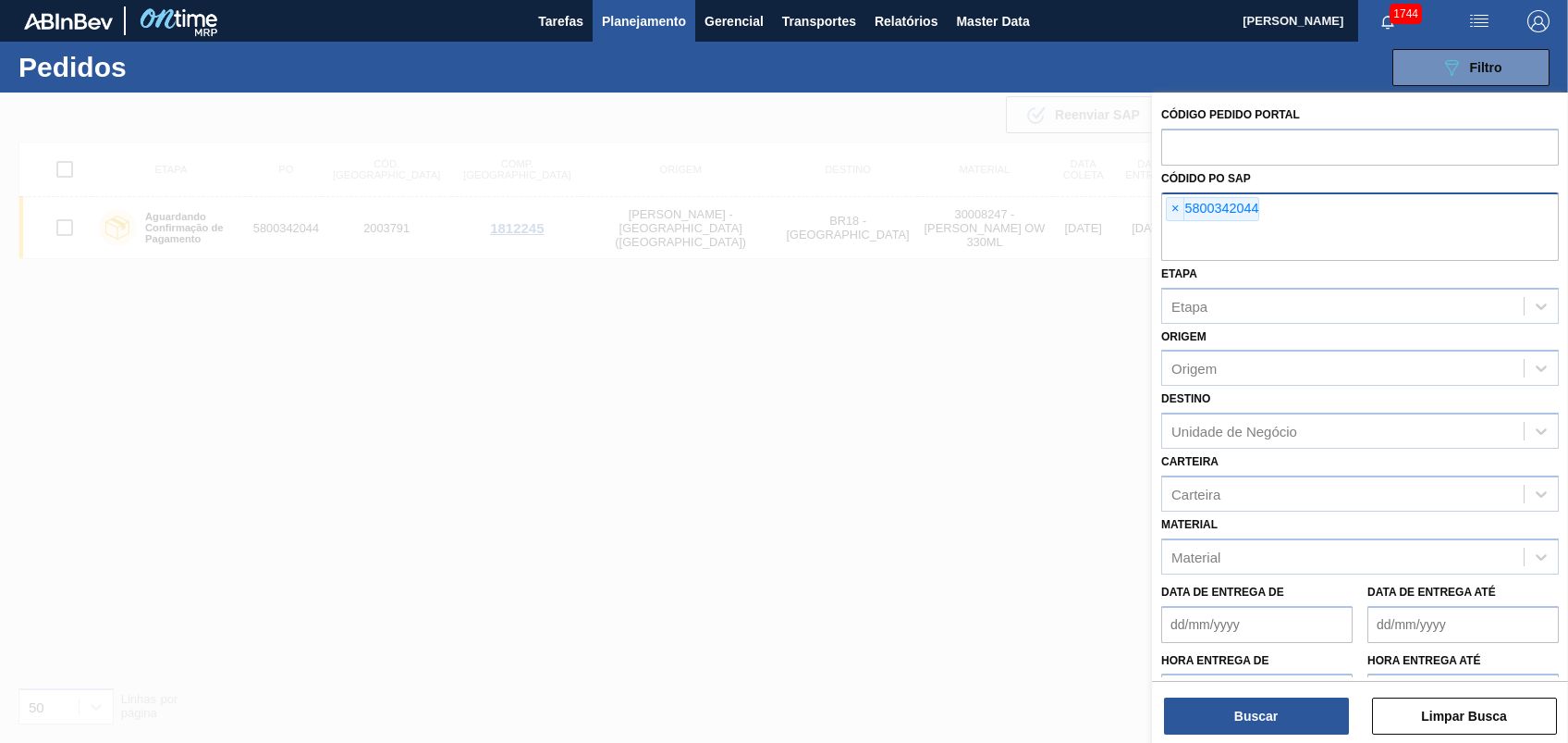
click at [1165, 208] on div "× 5800342044" at bounding box center [1212, 208] width 93 height 24
paste input "5800344741"
type input "5800344741"
click at [1176, 211] on span "×" at bounding box center [1175, 208] width 17 height 22
paste input "5800344741"
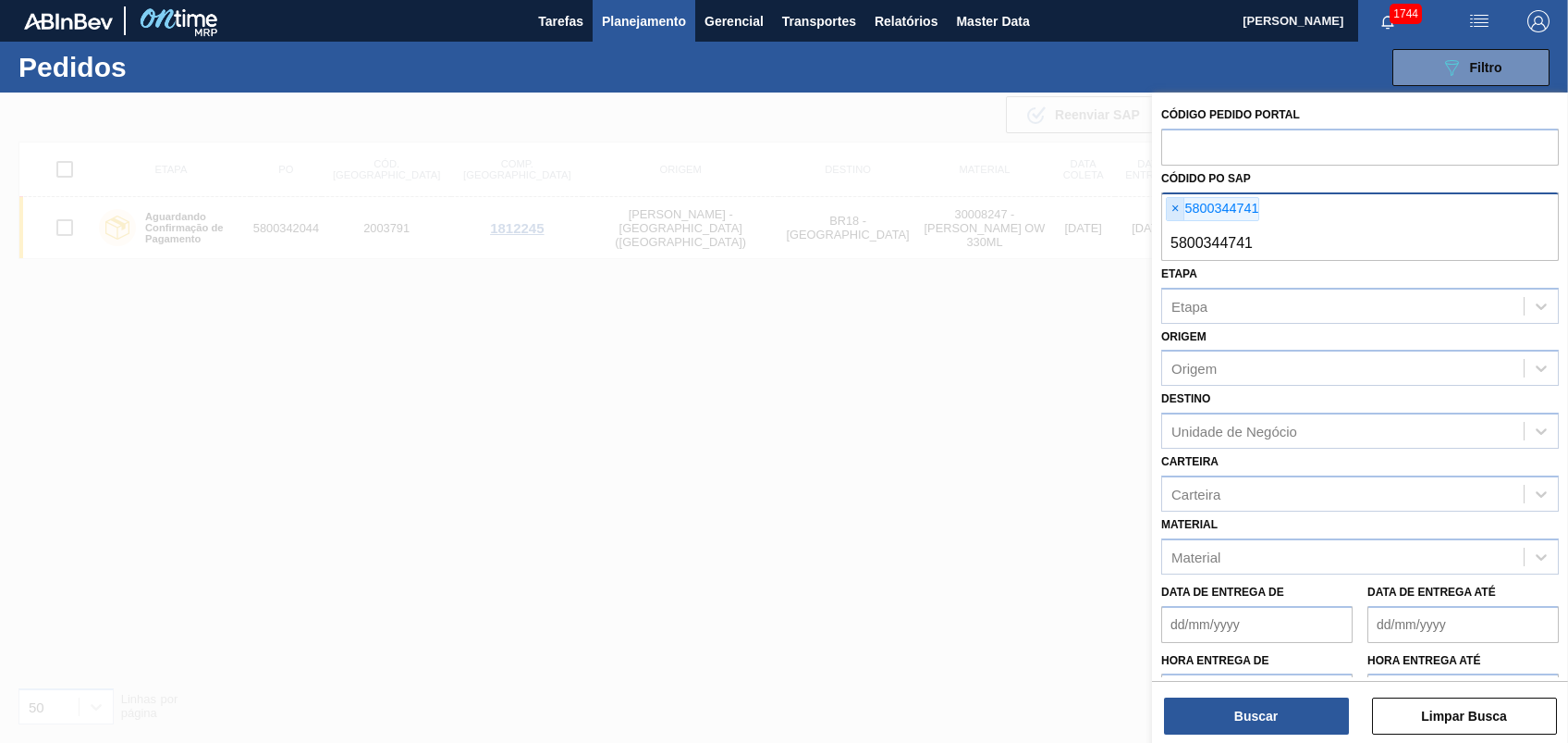
type input "5800344741"
click at [1176, 202] on span "×" at bounding box center [1175, 208] width 17 height 22
click at [1176, 226] on input "text" at bounding box center [1359, 243] width 398 height 35
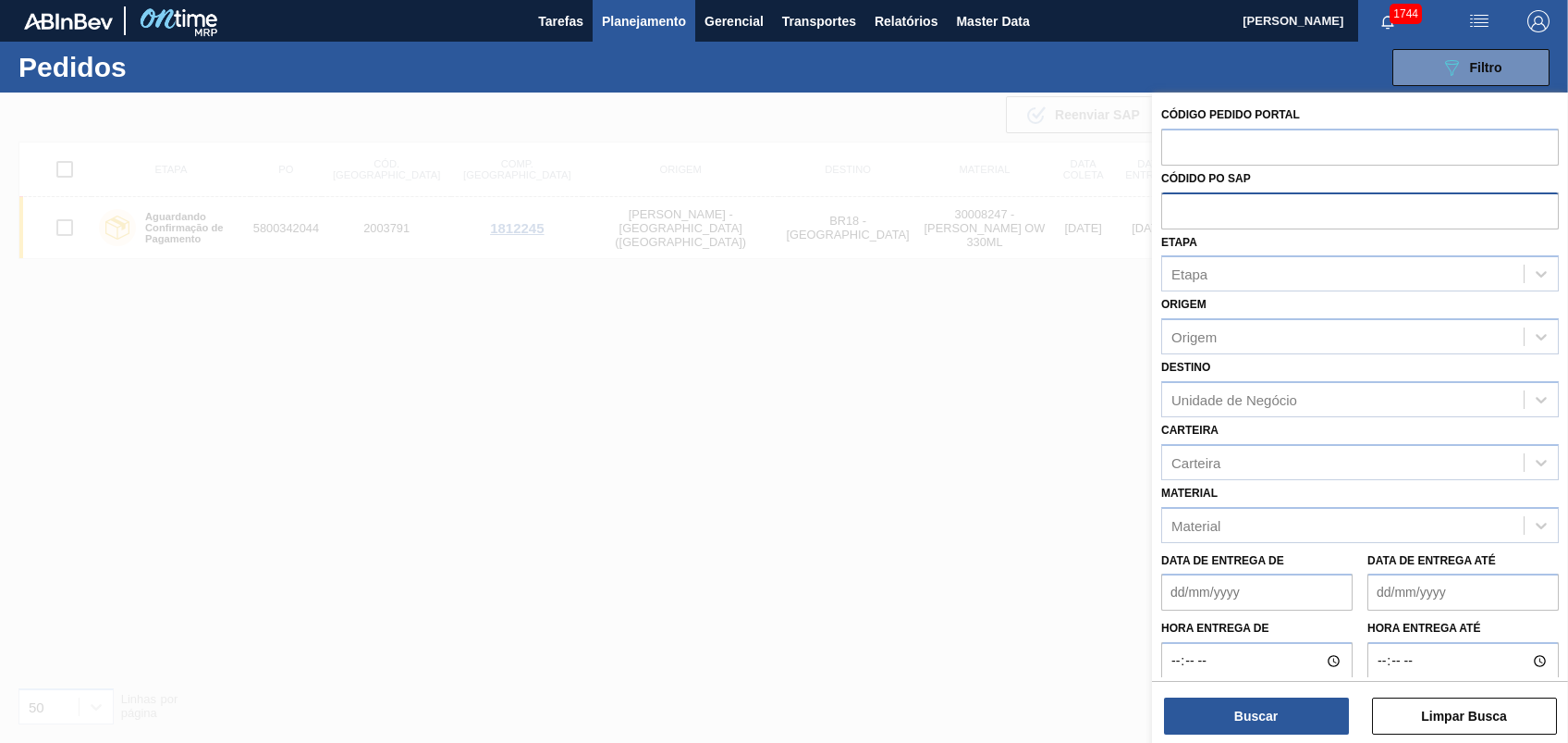
click at [1176, 202] on input "text" at bounding box center [1359, 210] width 398 height 35
paste input "5800344741"
type input "5800344741"
click at [1302, 700] on button "Buscar" at bounding box center [1256, 716] width 185 height 37
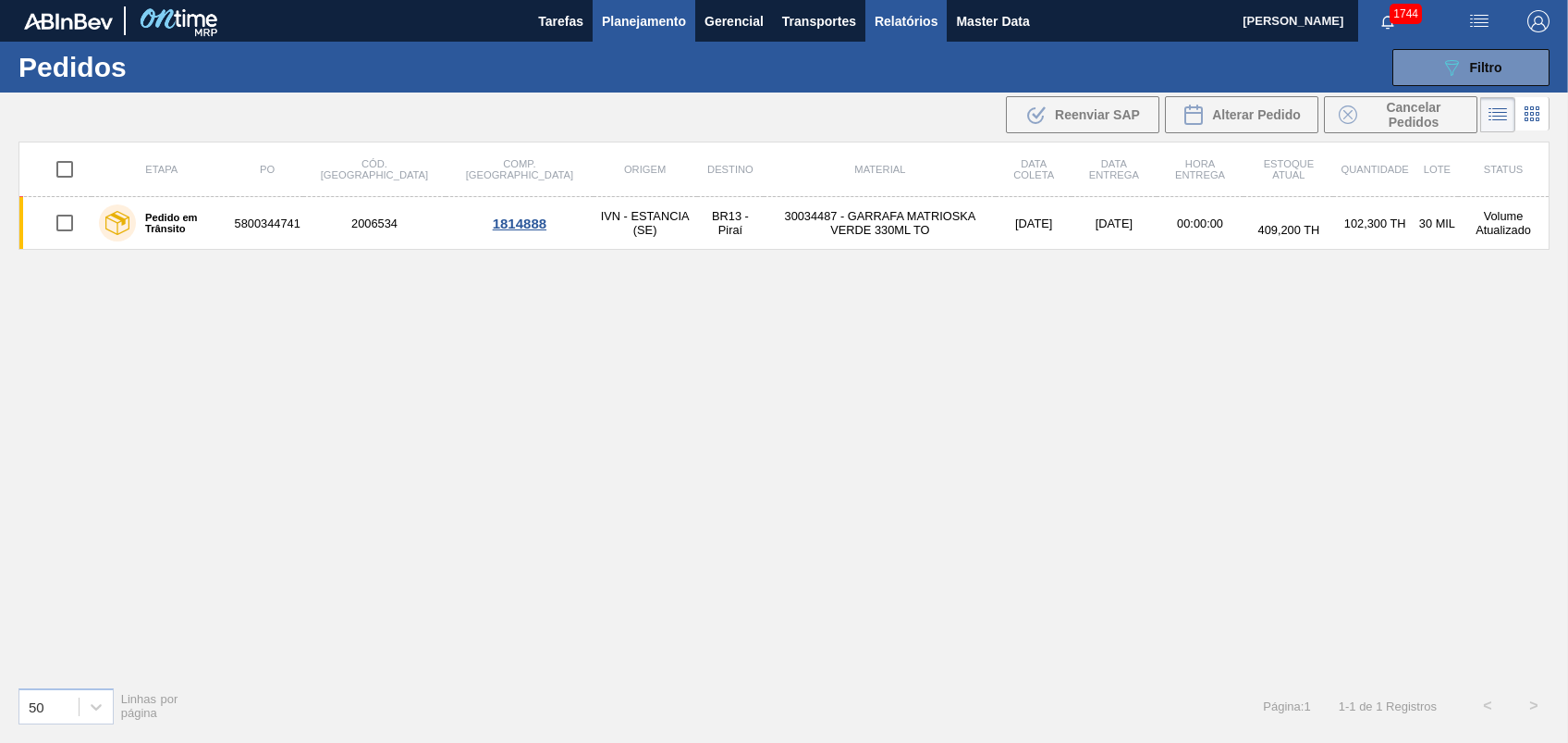
click at [889, 14] on span "Relatórios" at bounding box center [905, 21] width 63 height 22
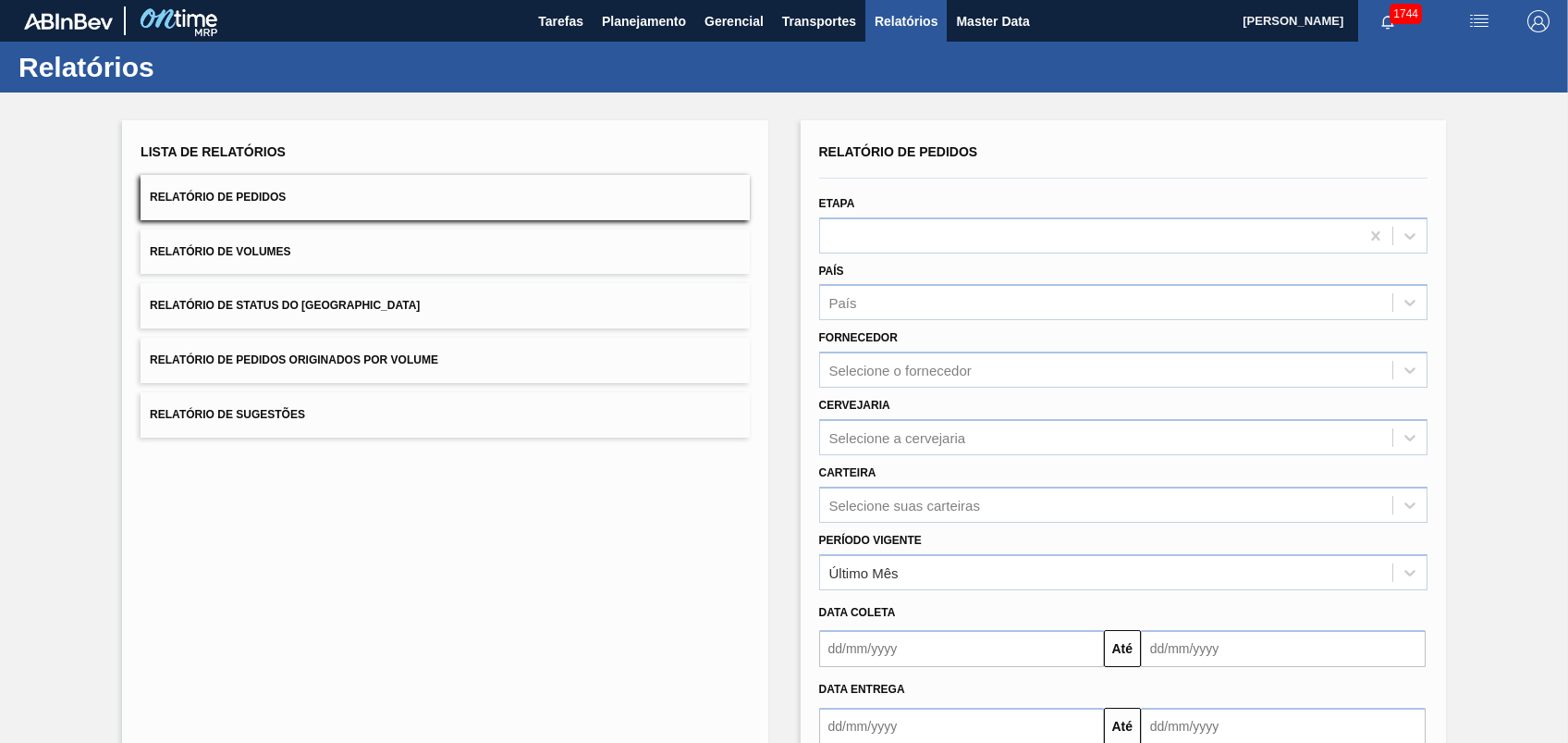
click at [277, 356] on span "Relatório de Pedidos Originados por Volume" at bounding box center [293, 359] width 288 height 13
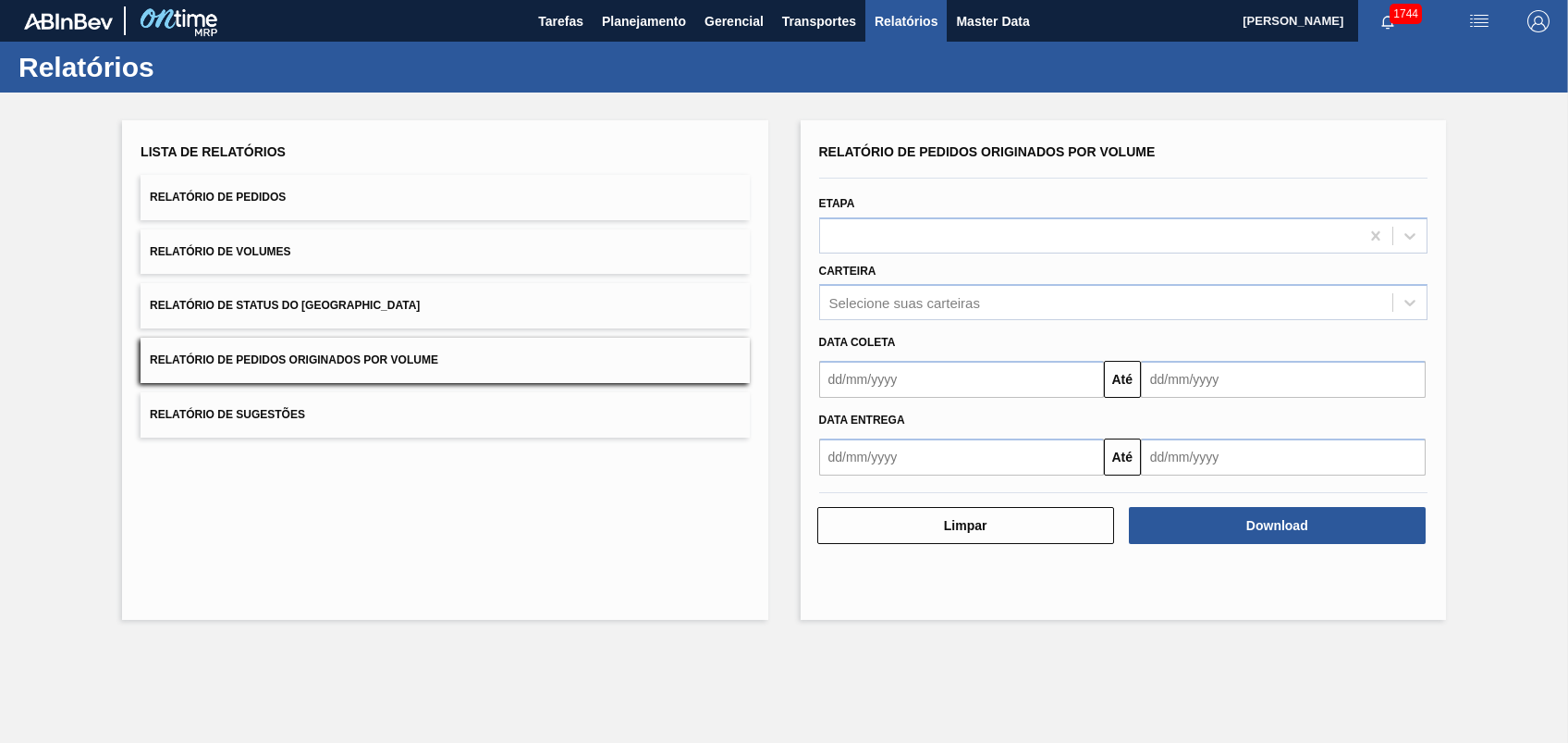
click at [931, 346] on div "Data coleta" at bounding box center [1123, 343] width 623 height 27
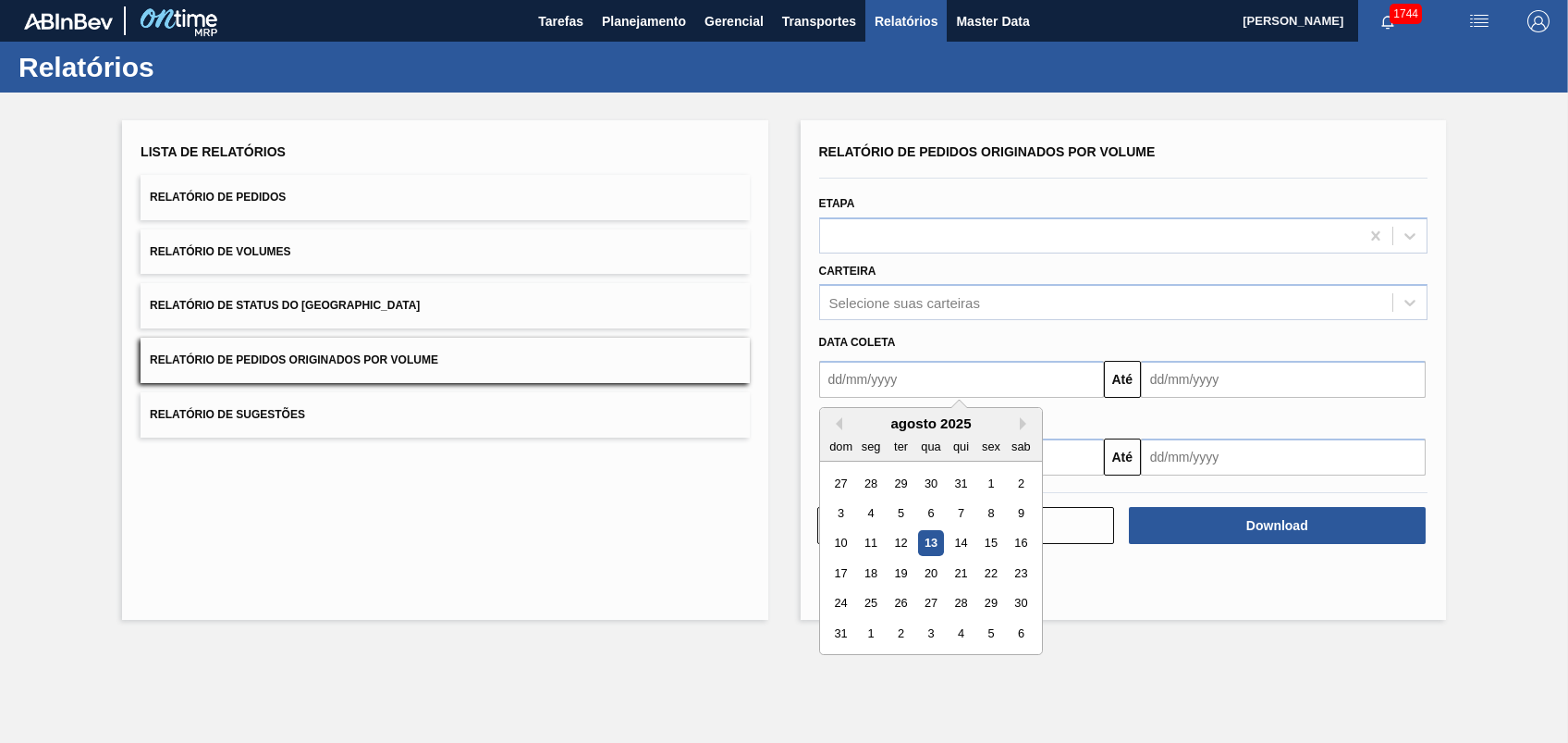
click at [940, 362] on input "text" at bounding box center [961, 379] width 285 height 37
drag, startPoint x: 995, startPoint y: 484, endPoint x: 1088, endPoint y: 438, distance: 103.8
click at [996, 484] on div "1" at bounding box center [990, 483] width 25 height 25
type input "[DATE]"
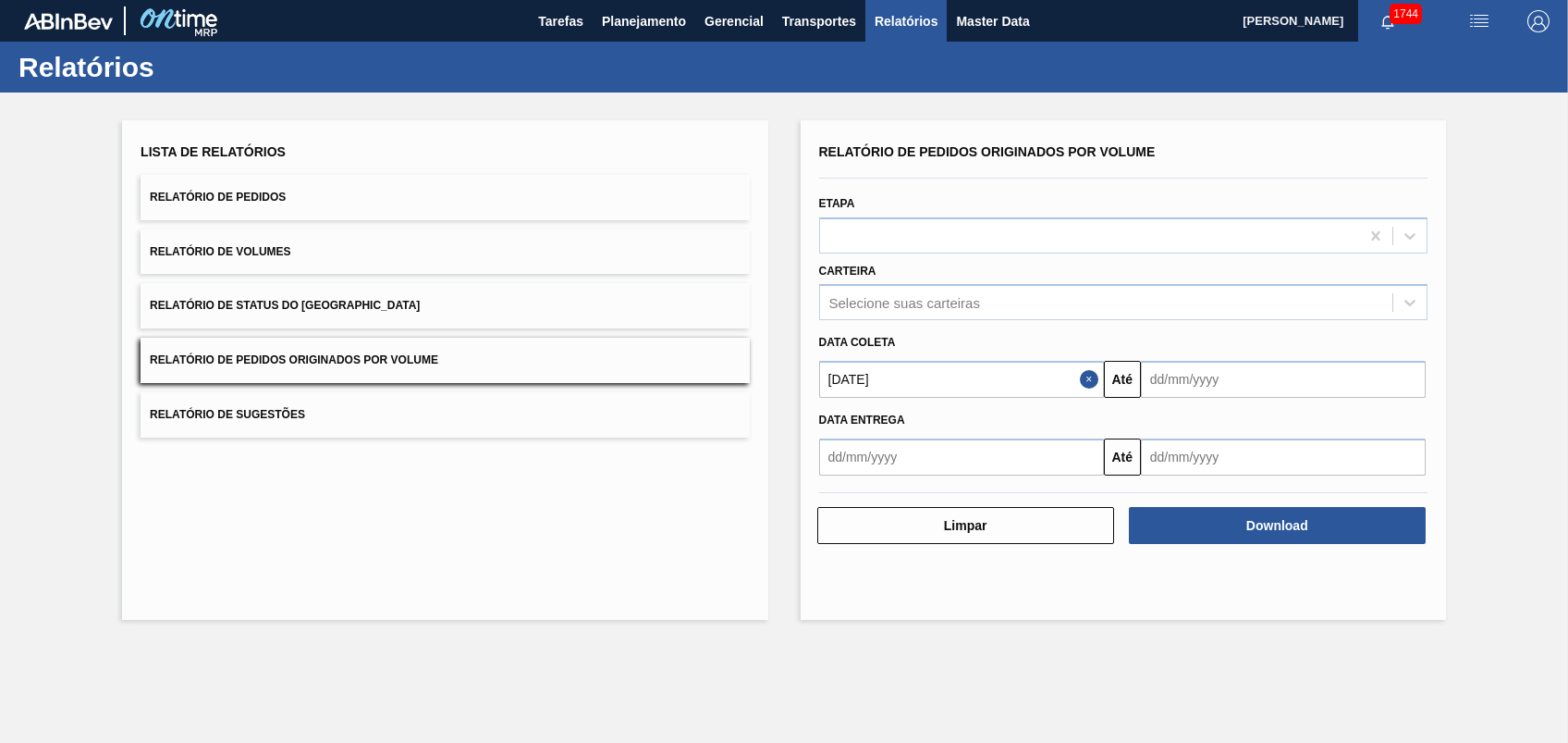
click at [1205, 360] on input "text" at bounding box center [1283, 379] width 285 height 37
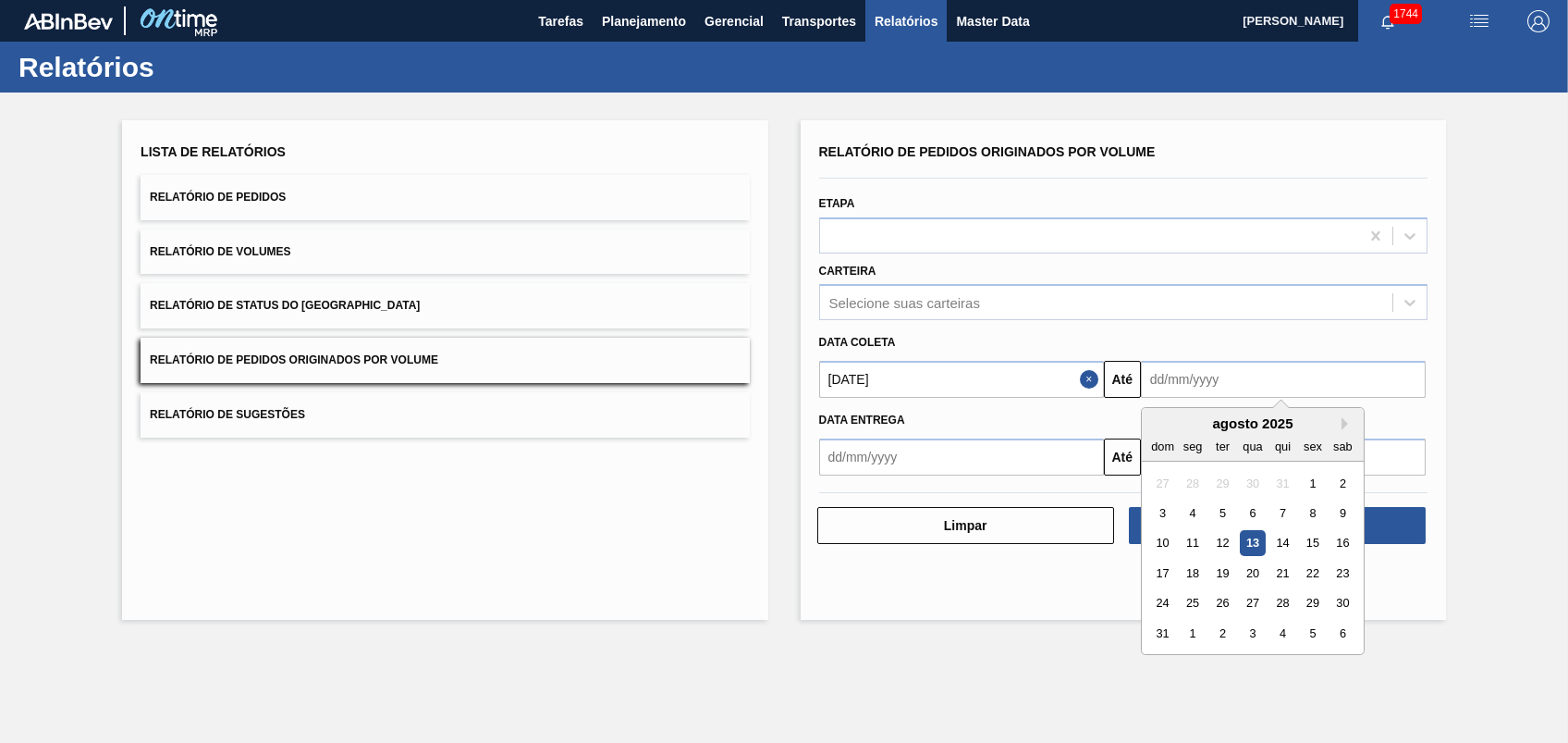
click at [1205, 377] on input "text" at bounding box center [1283, 379] width 285 height 37
drag, startPoint x: 1276, startPoint y: 541, endPoint x: 1195, endPoint y: 438, distance: 131.0
click at [1273, 542] on div "14" at bounding box center [1283, 544] width 25 height 25
type input "[DATE]"
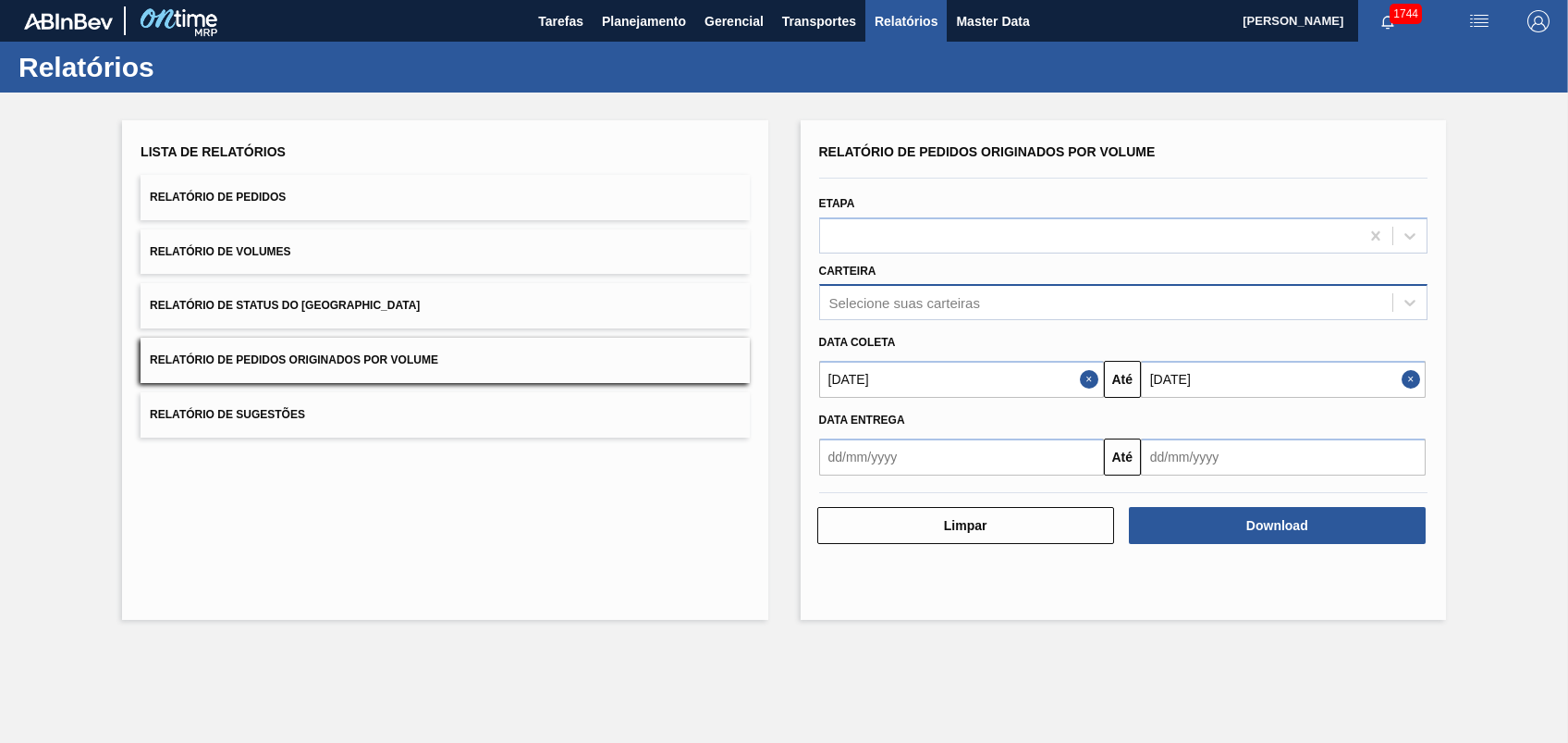
click at [947, 308] on div "Selecione suas carteiras" at bounding box center [904, 303] width 150 height 15
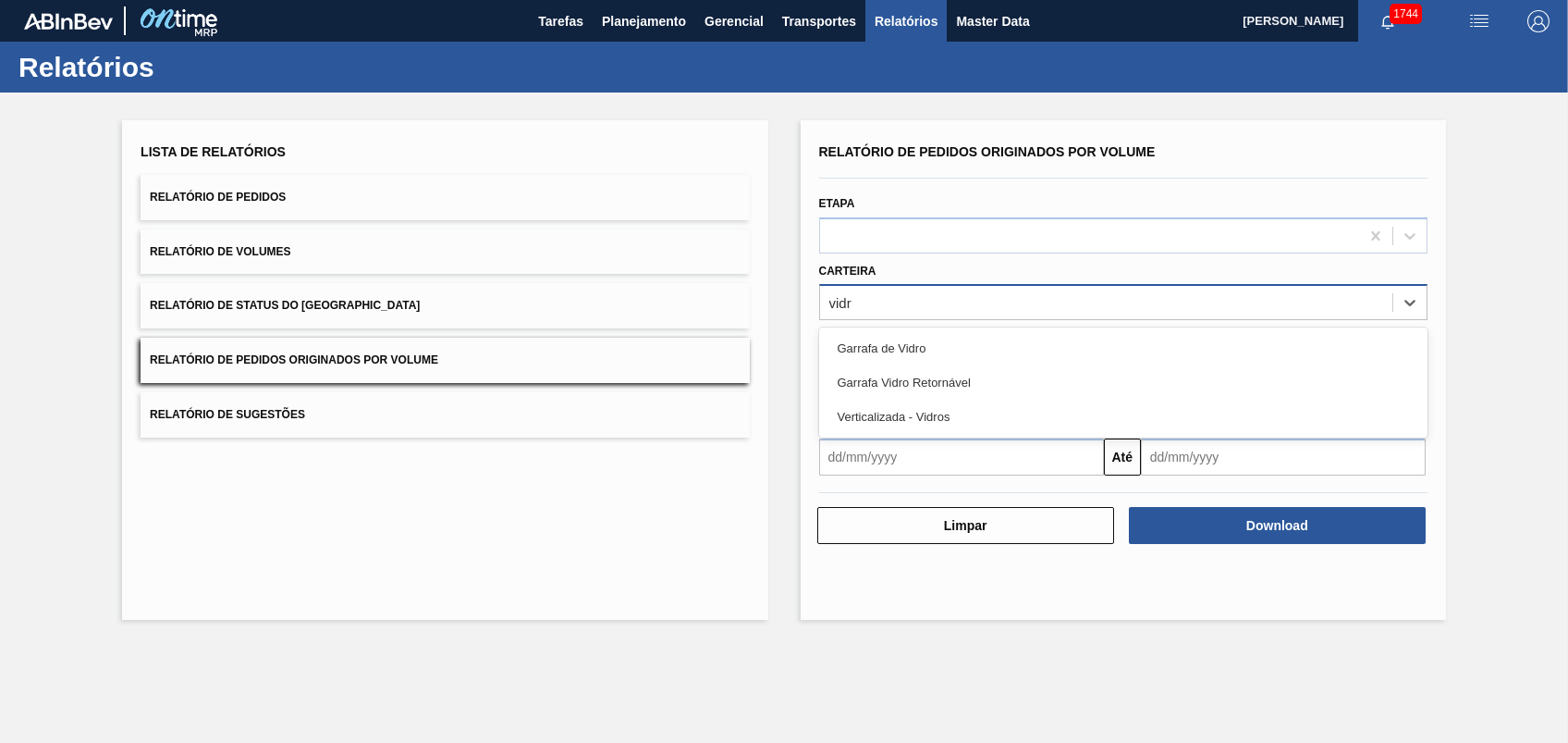
type input "vidro"
click at [935, 341] on div "Garrafa de Vidro" at bounding box center [1122, 349] width 608 height 35
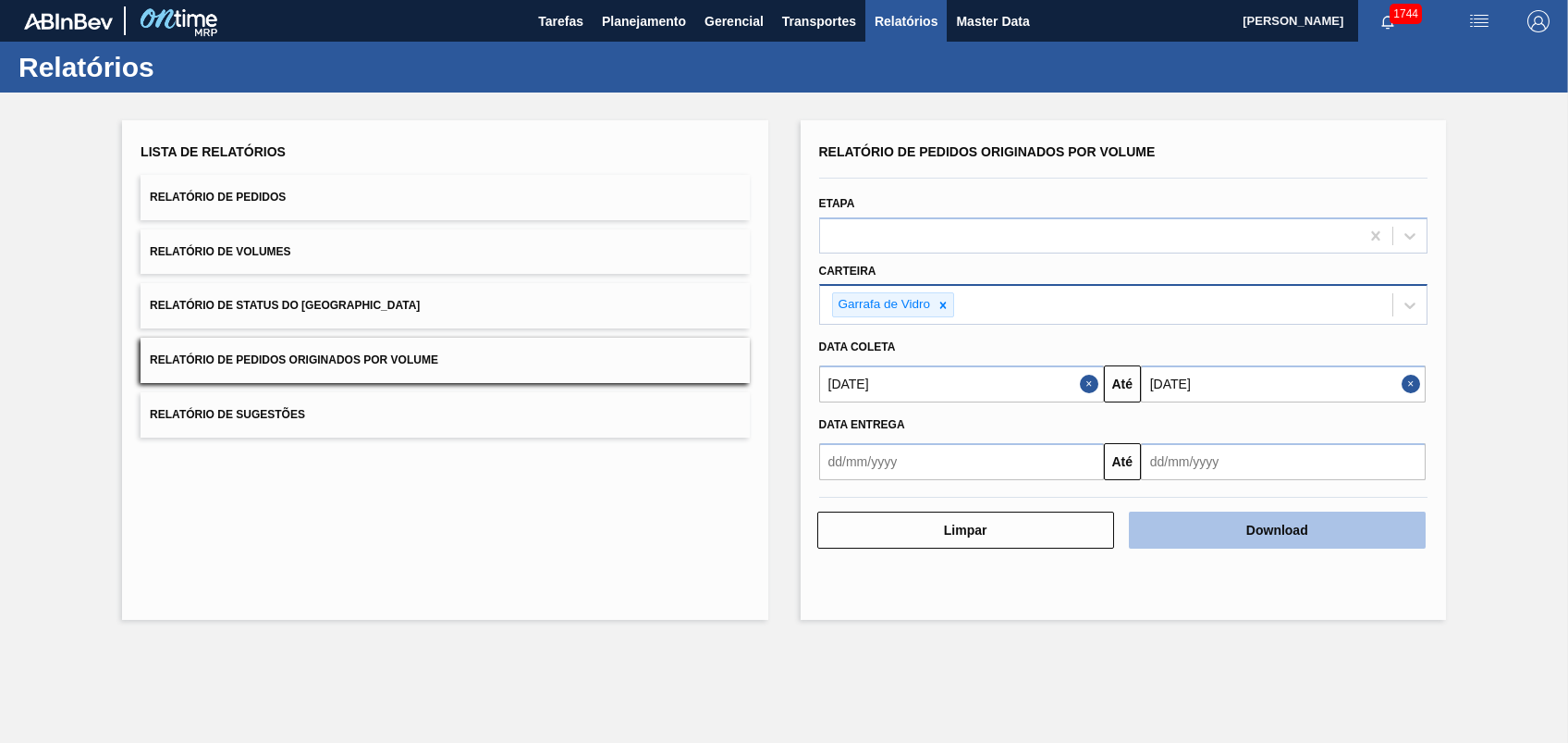
click at [1216, 532] on button "Download" at bounding box center [1277, 530] width 297 height 37
